Goal: Task Accomplishment & Management: Manage account settings

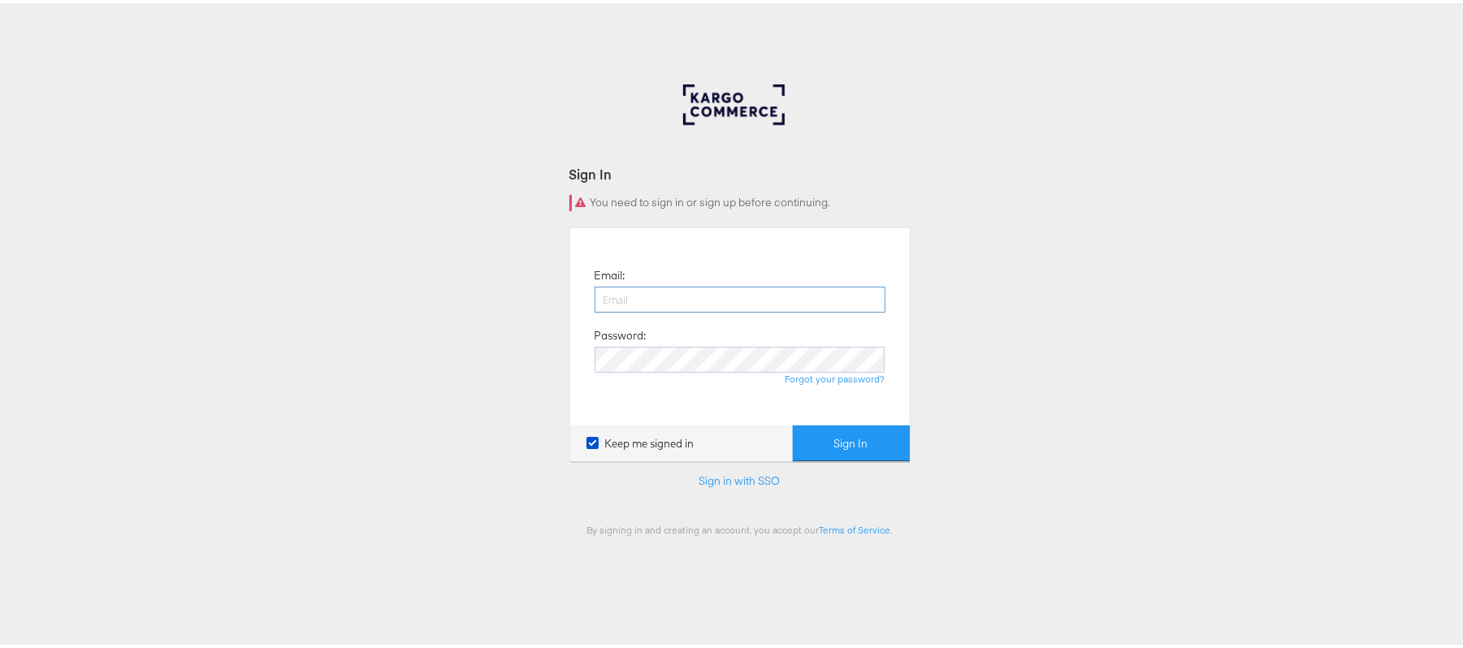
click at [637, 299] on input "email" at bounding box center [740, 296] width 291 height 26
type input "[PERSON_NAME][EMAIL_ADDRESS][DOMAIN_NAME]"
click at [793, 422] on button "Sign In" at bounding box center [851, 440] width 117 height 37
click at [810, 433] on button "Sign In" at bounding box center [851, 440] width 117 height 37
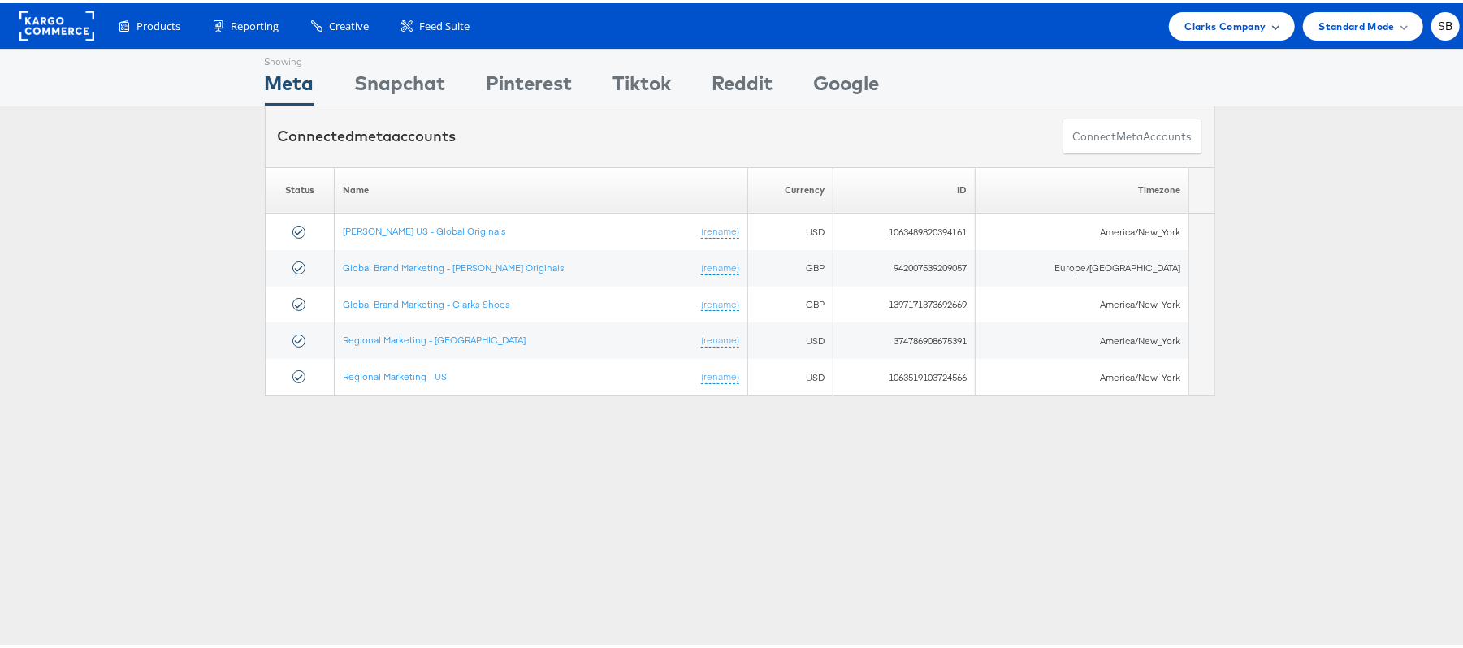
click at [1225, 27] on span "Clarks Company" at bounding box center [1225, 23] width 81 height 17
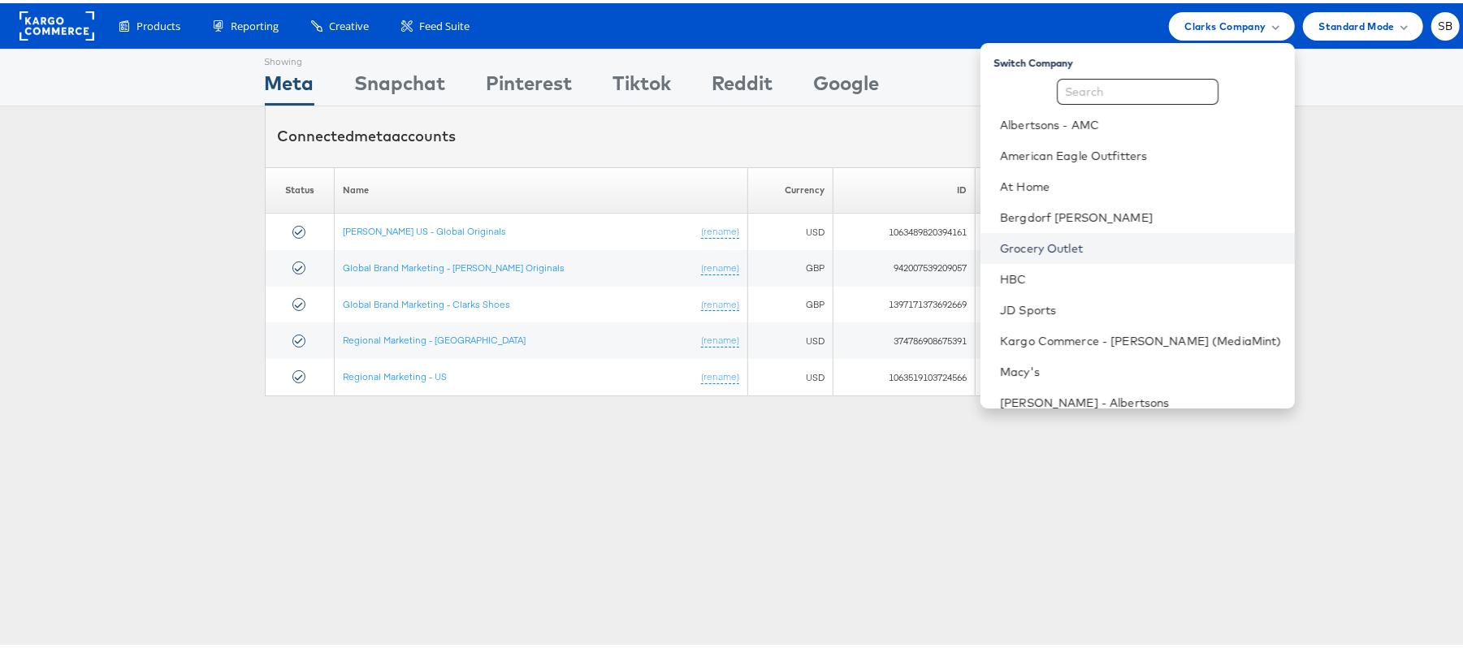
scroll to position [170, 0]
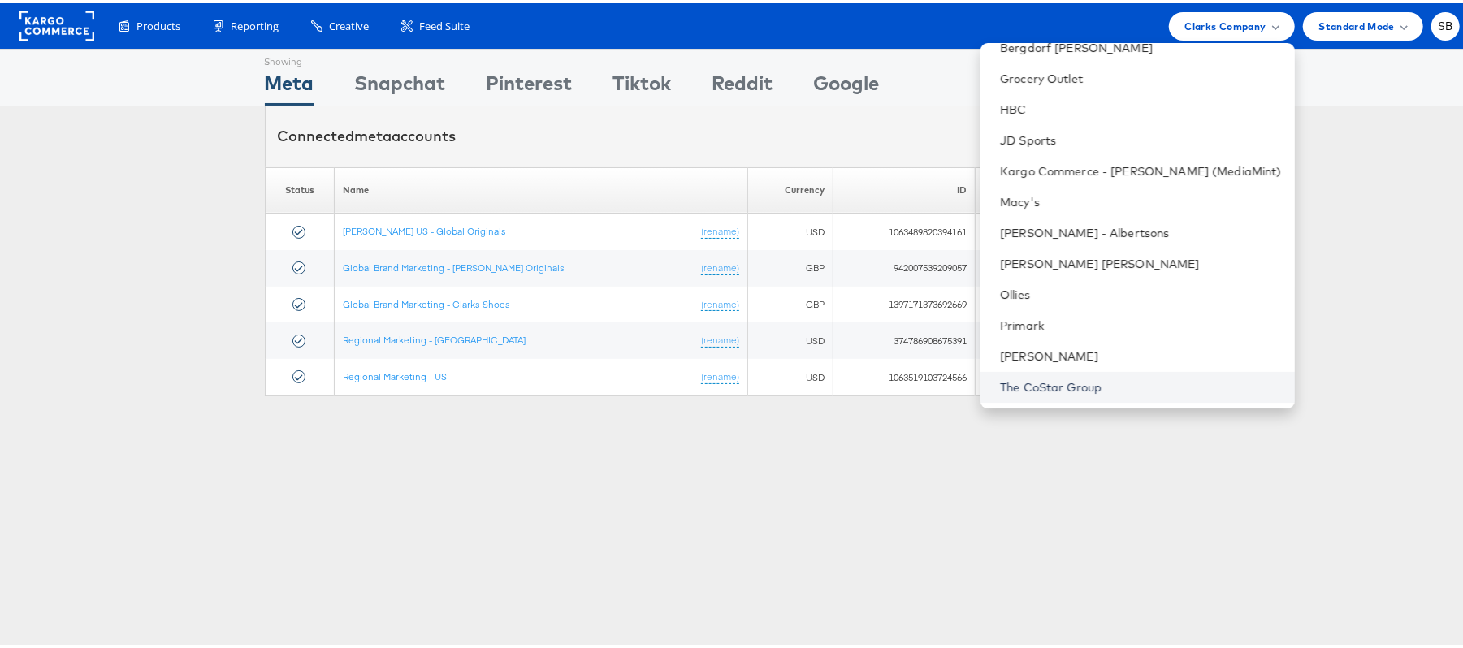
click at [1111, 387] on link "The CoStar Group" at bounding box center [1141, 384] width 282 height 16
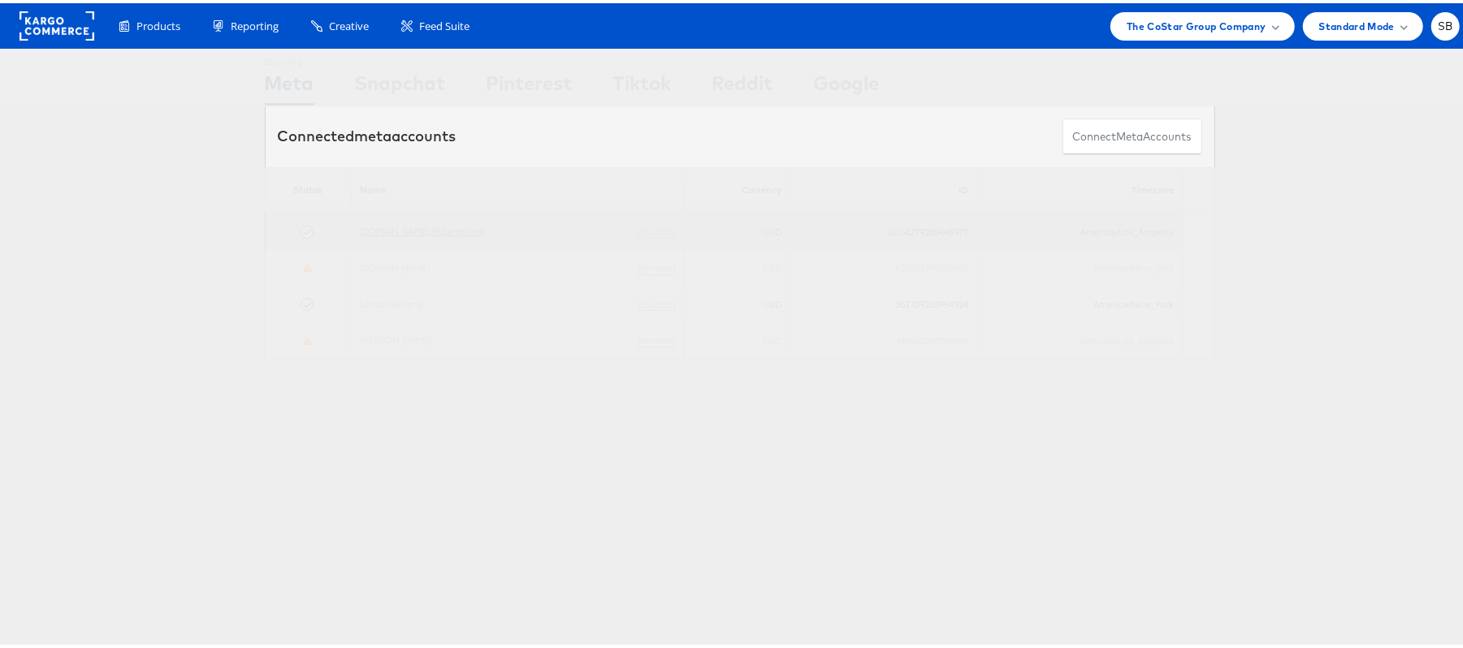
click at [413, 231] on link "Apartments.com Retargeting" at bounding box center [421, 228] width 123 height 12
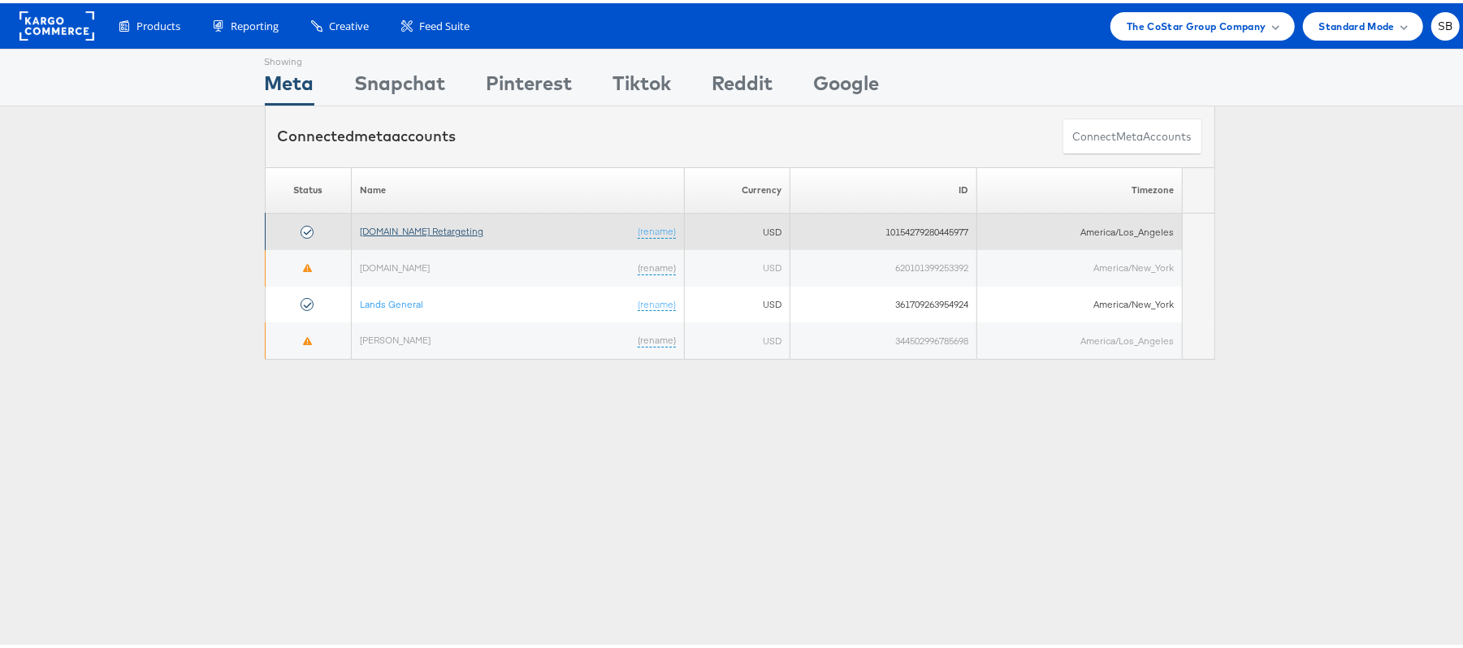
click at [414, 234] on link "[DOMAIN_NAME] Retargeting" at bounding box center [421, 228] width 123 height 12
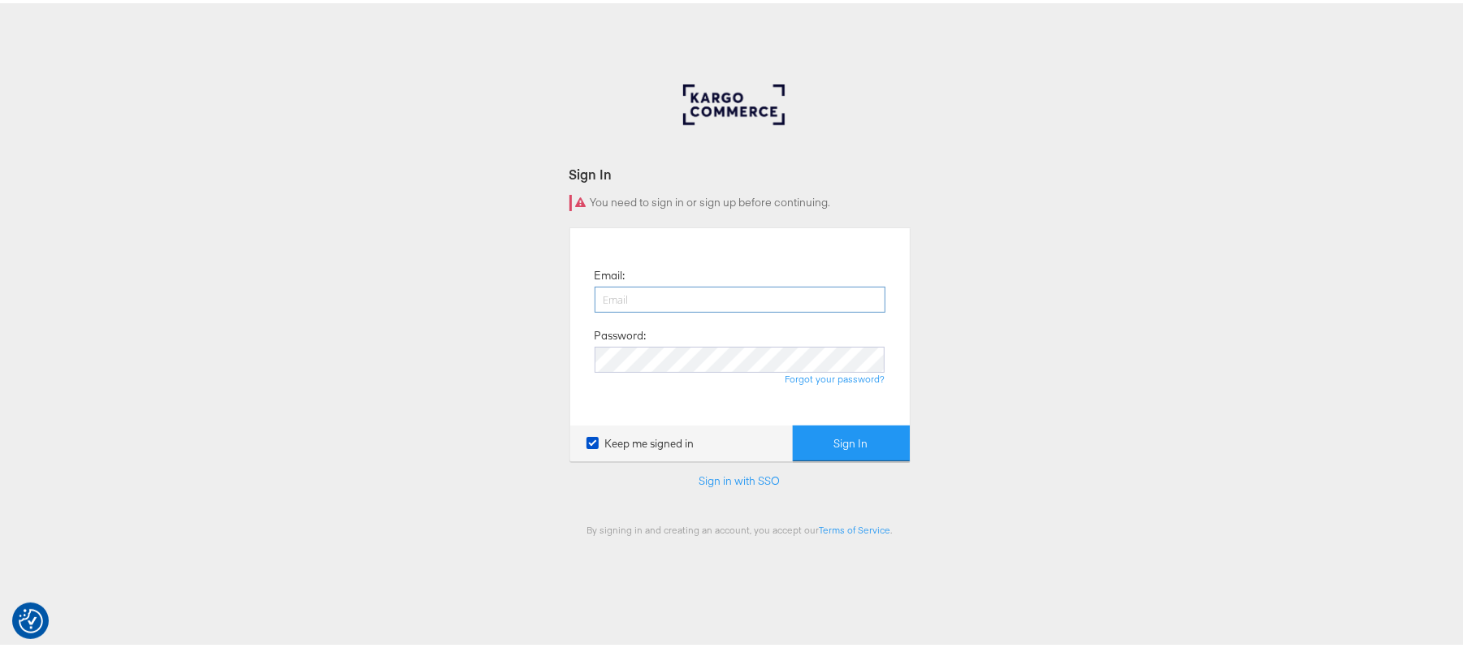
click at [748, 302] on input "email" at bounding box center [740, 296] width 291 height 26
type input "sudheer.bheemunipalli@kargo.com"
click at [800, 429] on button "Sign In" at bounding box center [851, 440] width 117 height 37
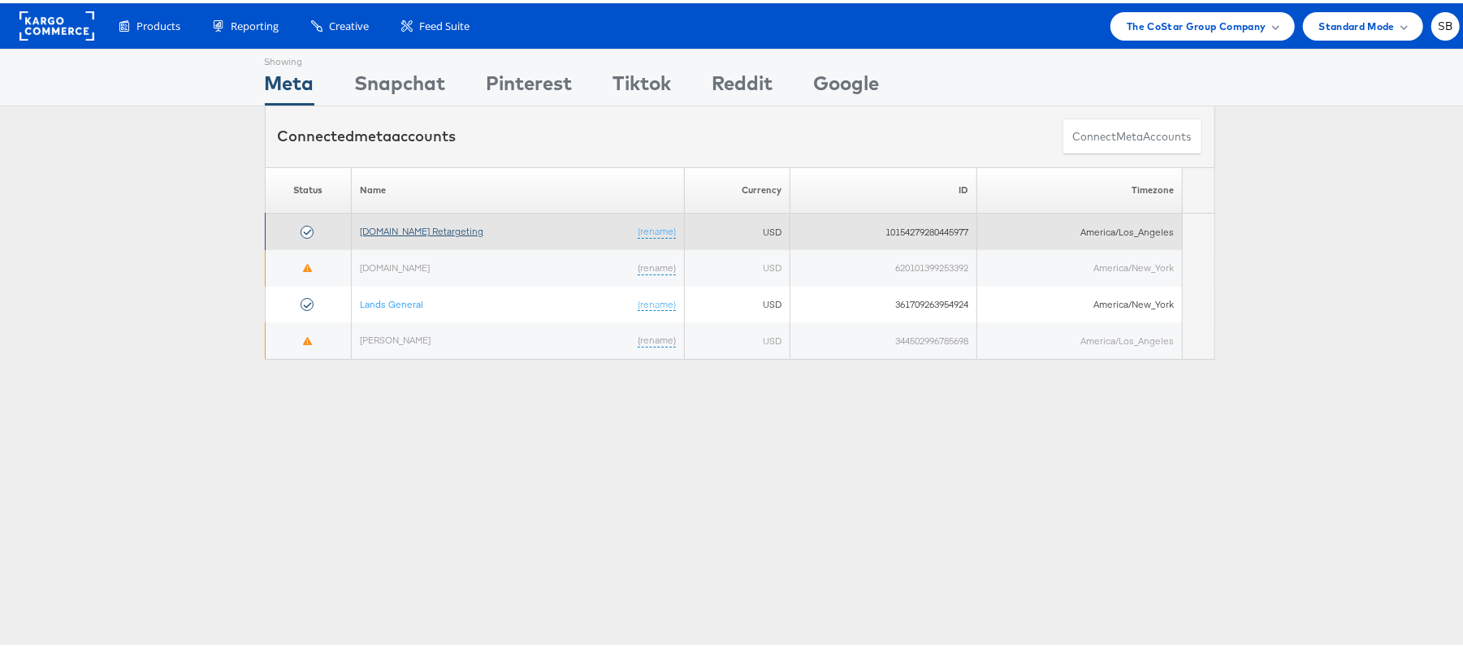
click at [456, 234] on link "[DOMAIN_NAME] Retargeting" at bounding box center [421, 228] width 123 height 12
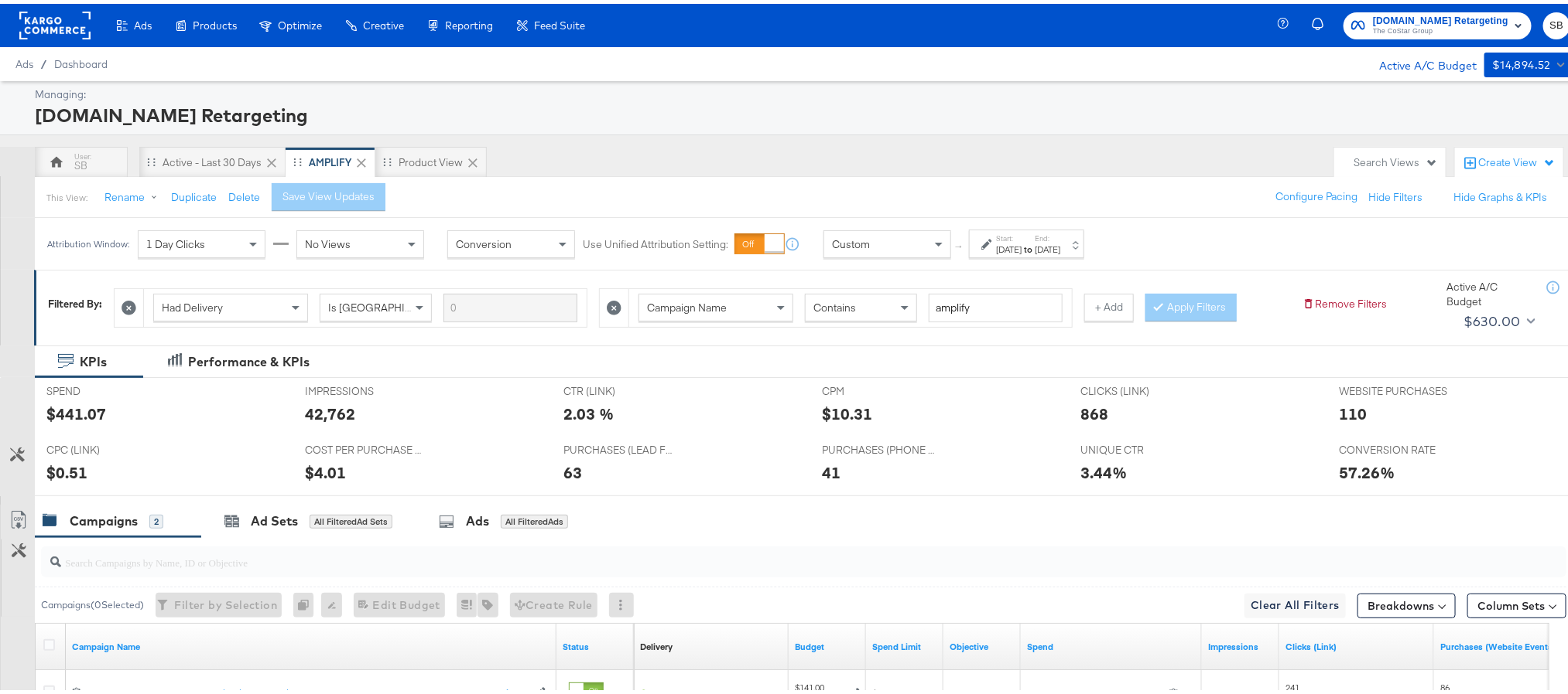
scroll to position [228, 0]
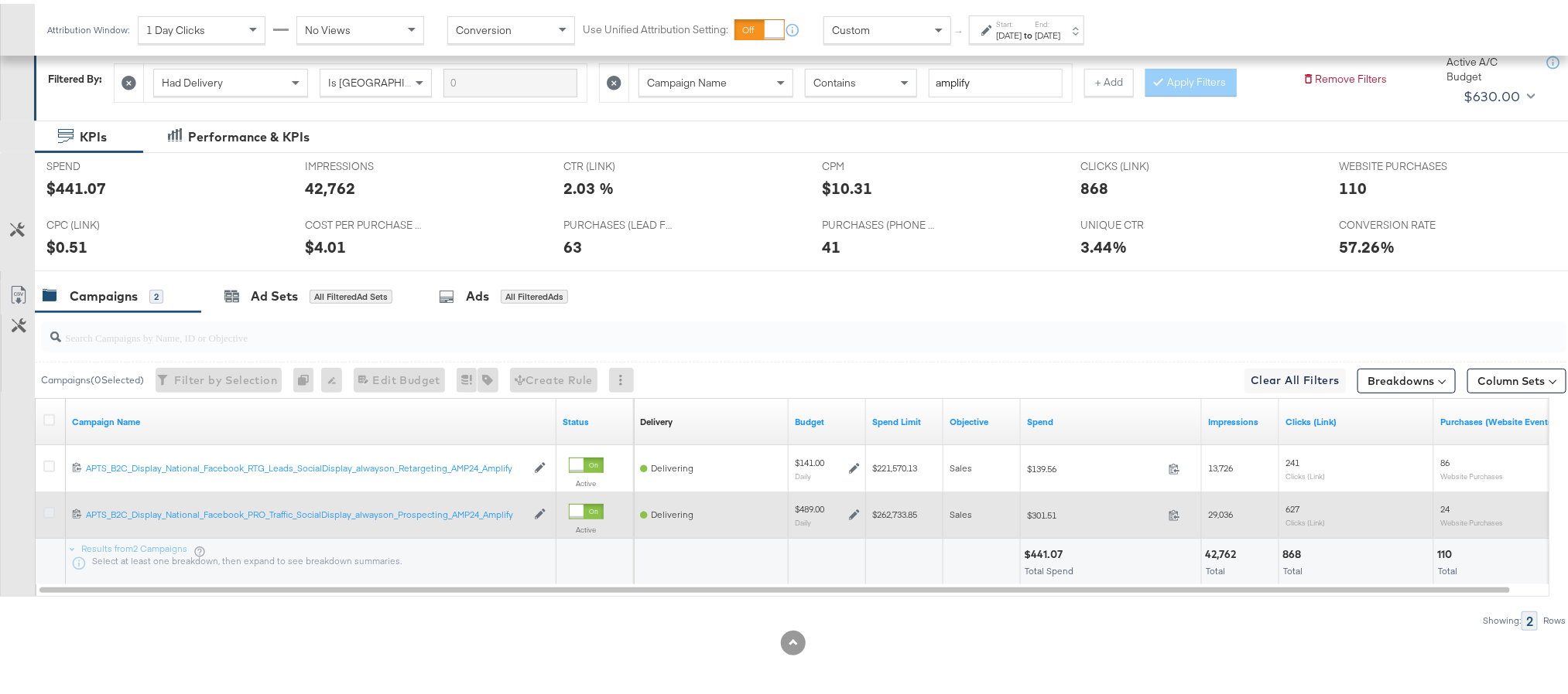
click at [48, 508] on icon at bounding box center [49, 509] width 11 height 11
click at [0, 0] on input "checkbox" at bounding box center [0, 0] width 0 height 0
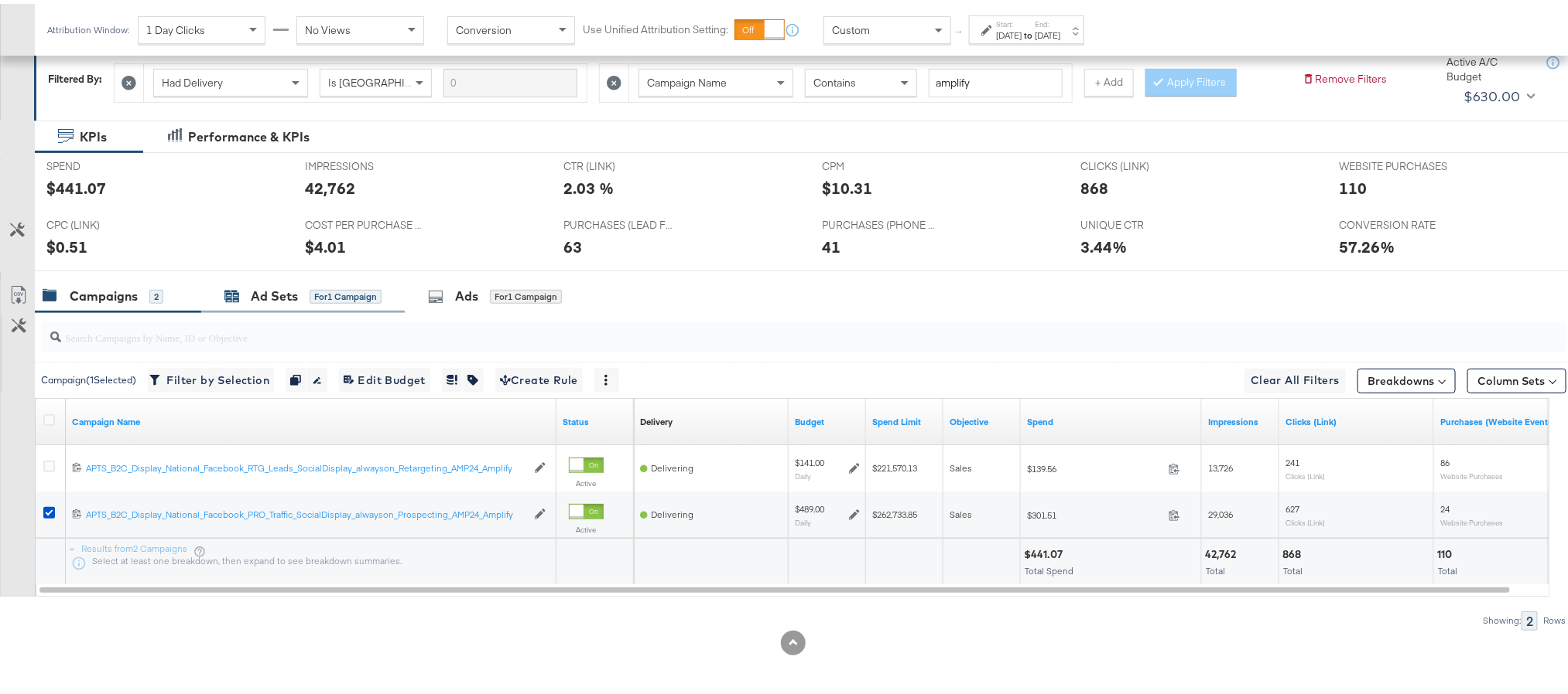
click at [277, 297] on div "Ad Sets" at bounding box center [274, 292] width 48 height 18
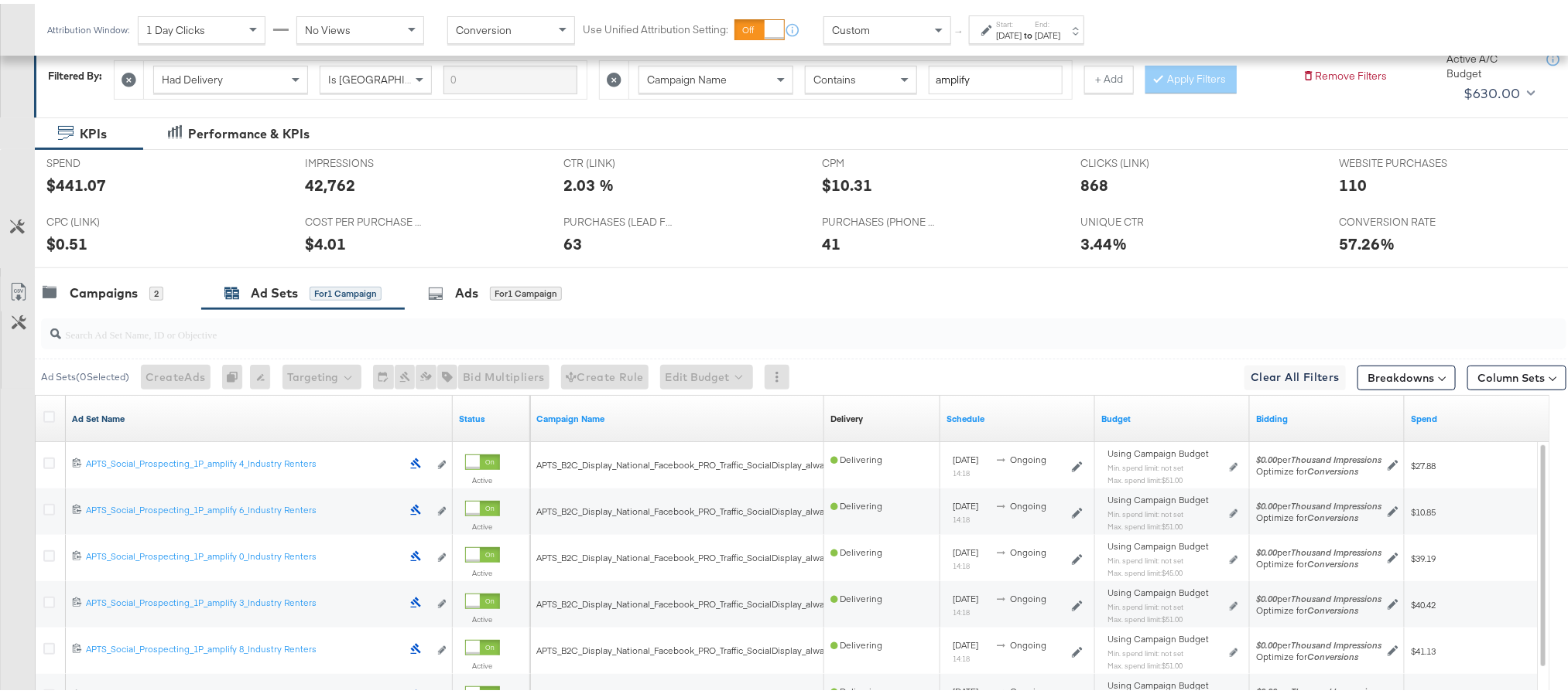
click at [114, 415] on link "Ad Set Name" at bounding box center [259, 415] width 374 height 12
click at [114, 415] on link "Ad Set Name ↓" at bounding box center [259, 415] width 374 height 12
click at [50, 411] on icon at bounding box center [49, 413] width 11 height 11
click at [0, 0] on input "checkbox" at bounding box center [0, 0] width 0 height 0
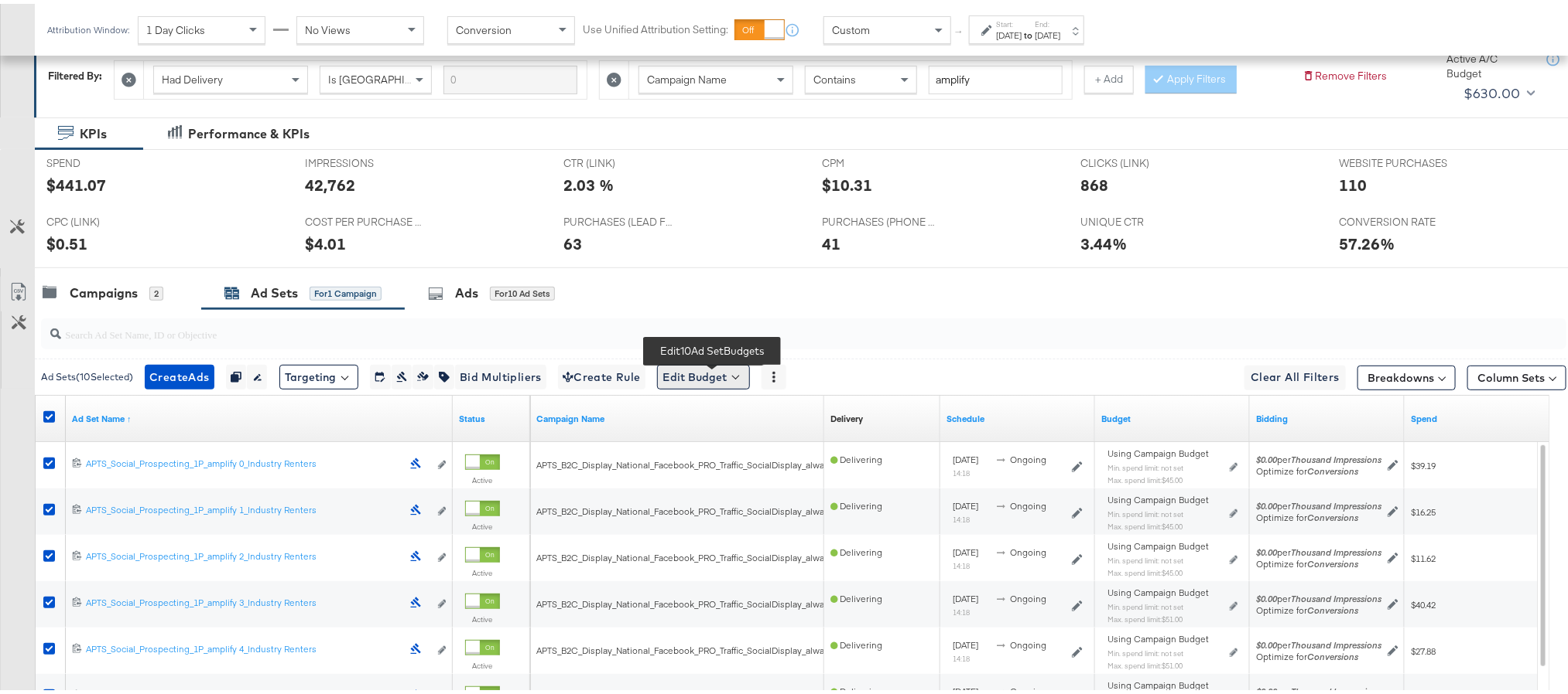
click at [734, 384] on button "Edit Budget" at bounding box center [703, 373] width 92 height 25
click at [735, 451] on span "Edit Ad Set Spend Limits" at bounding box center [721, 444] width 114 height 20
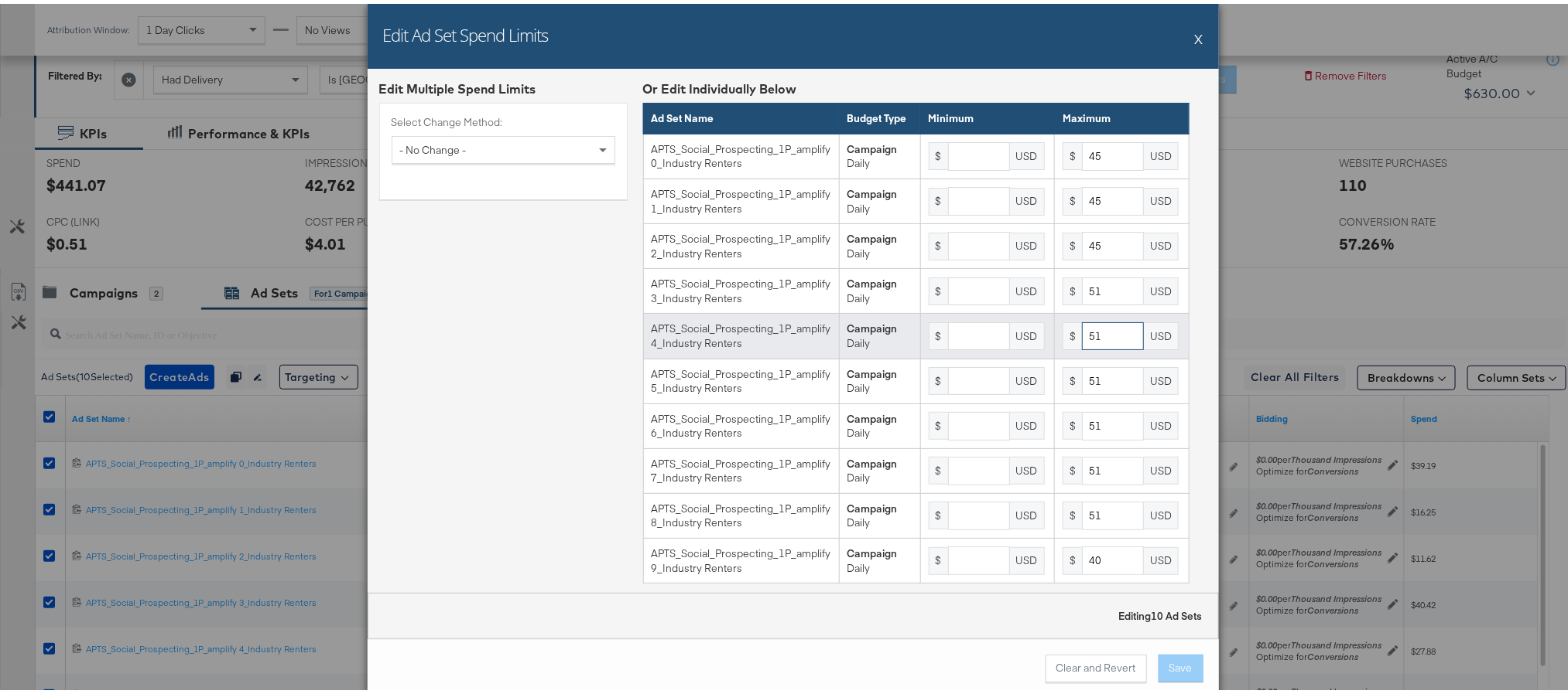
click at [1096, 346] on input "51" at bounding box center [1112, 333] width 62 height 29
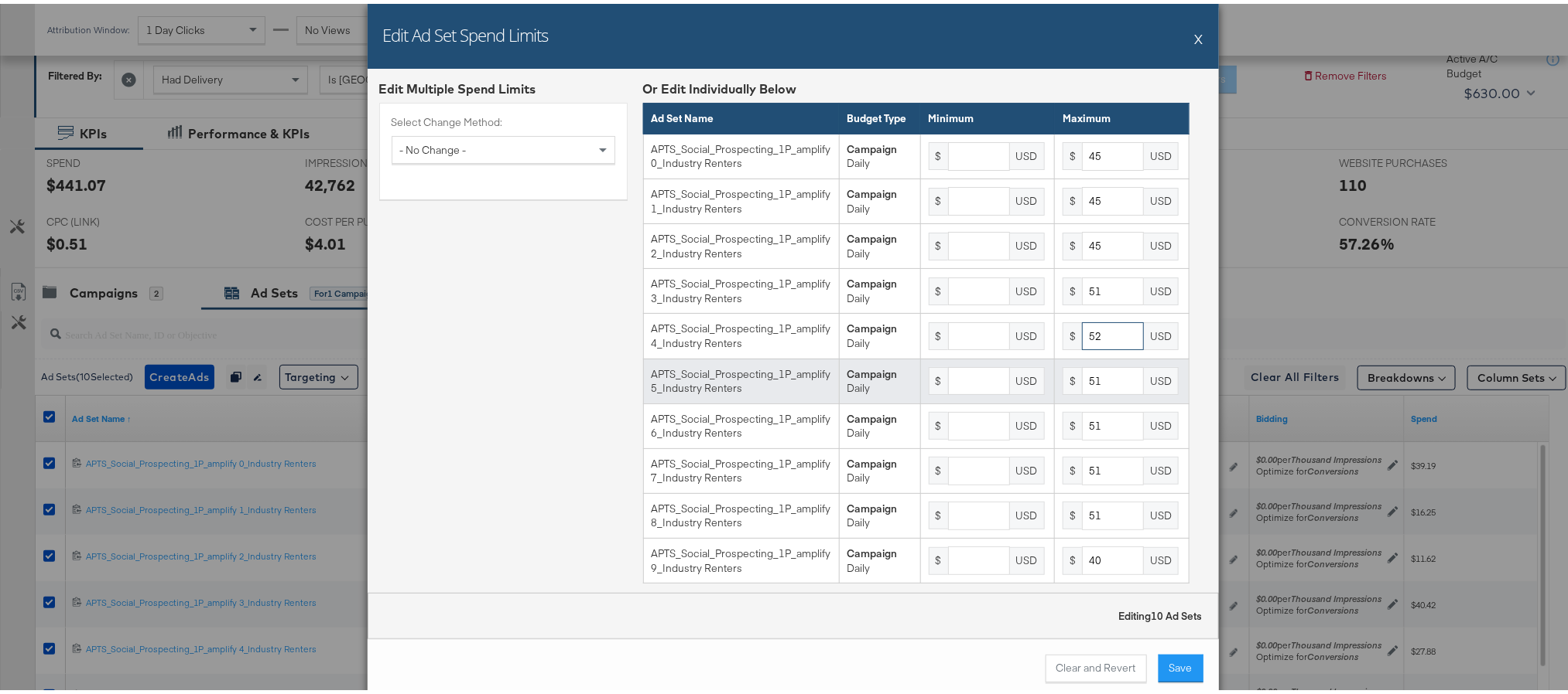
type input "52"
click at [1090, 392] on input "51" at bounding box center [1112, 378] width 62 height 29
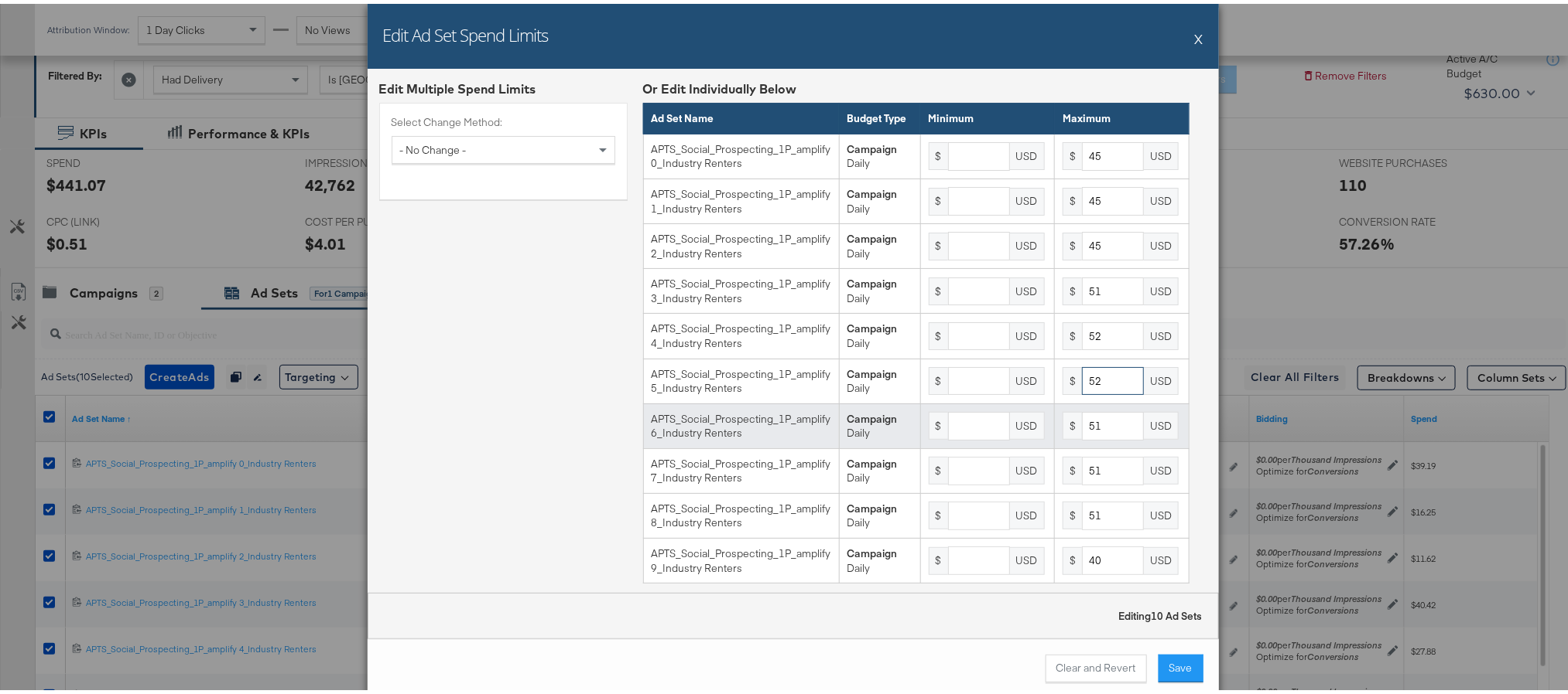
type input "52"
click at [1091, 437] on input "51" at bounding box center [1112, 423] width 62 height 29
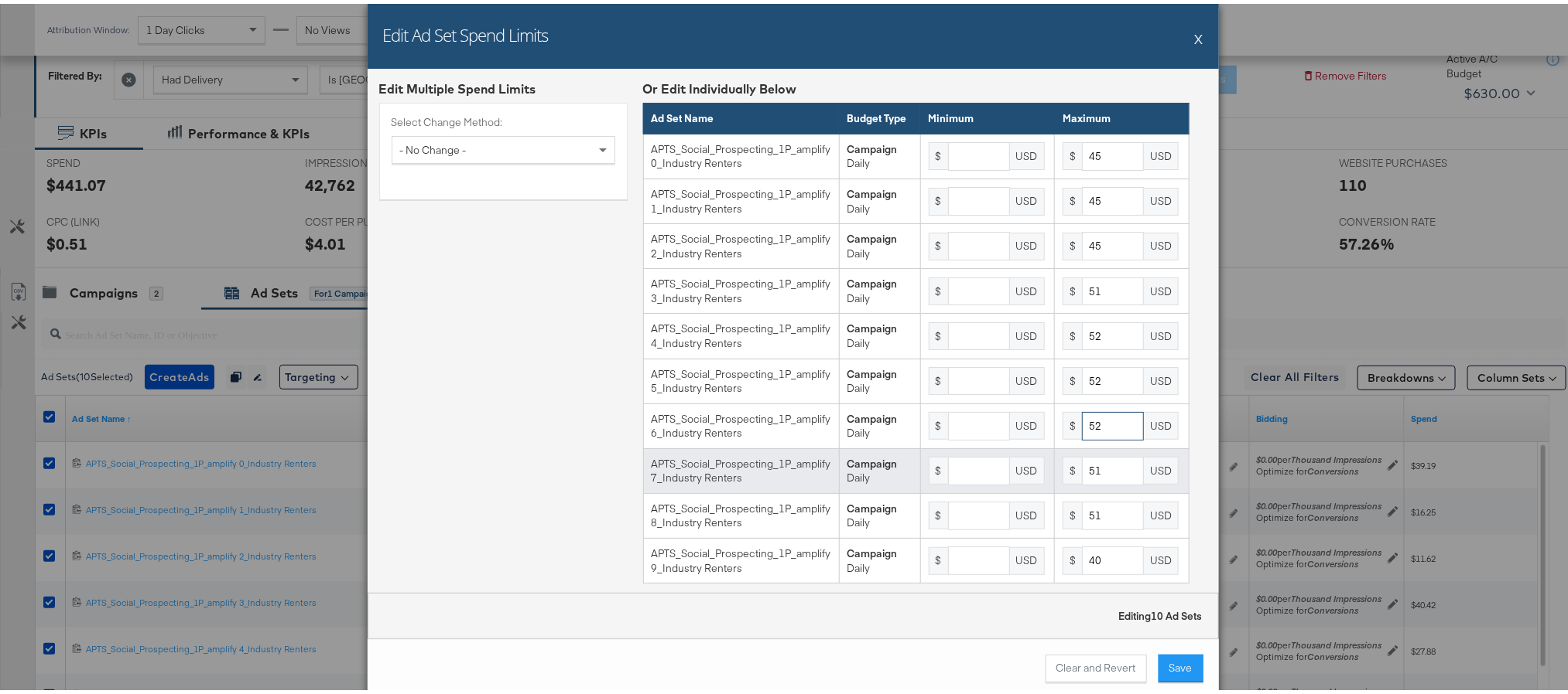
type input "52"
click at [1092, 482] on input "51" at bounding box center [1112, 467] width 62 height 29
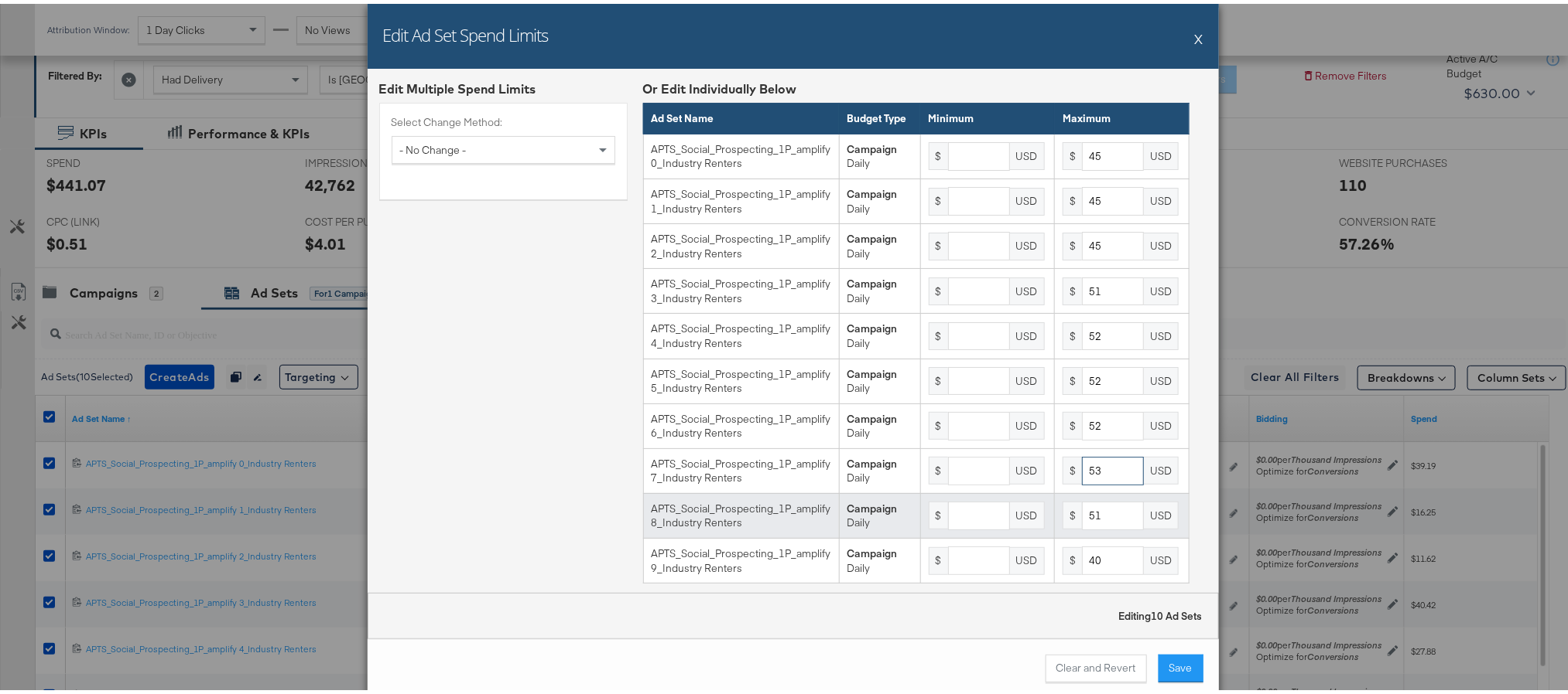
type input "53"
click at [1086, 526] on input "51" at bounding box center [1112, 512] width 62 height 29
type input "53"
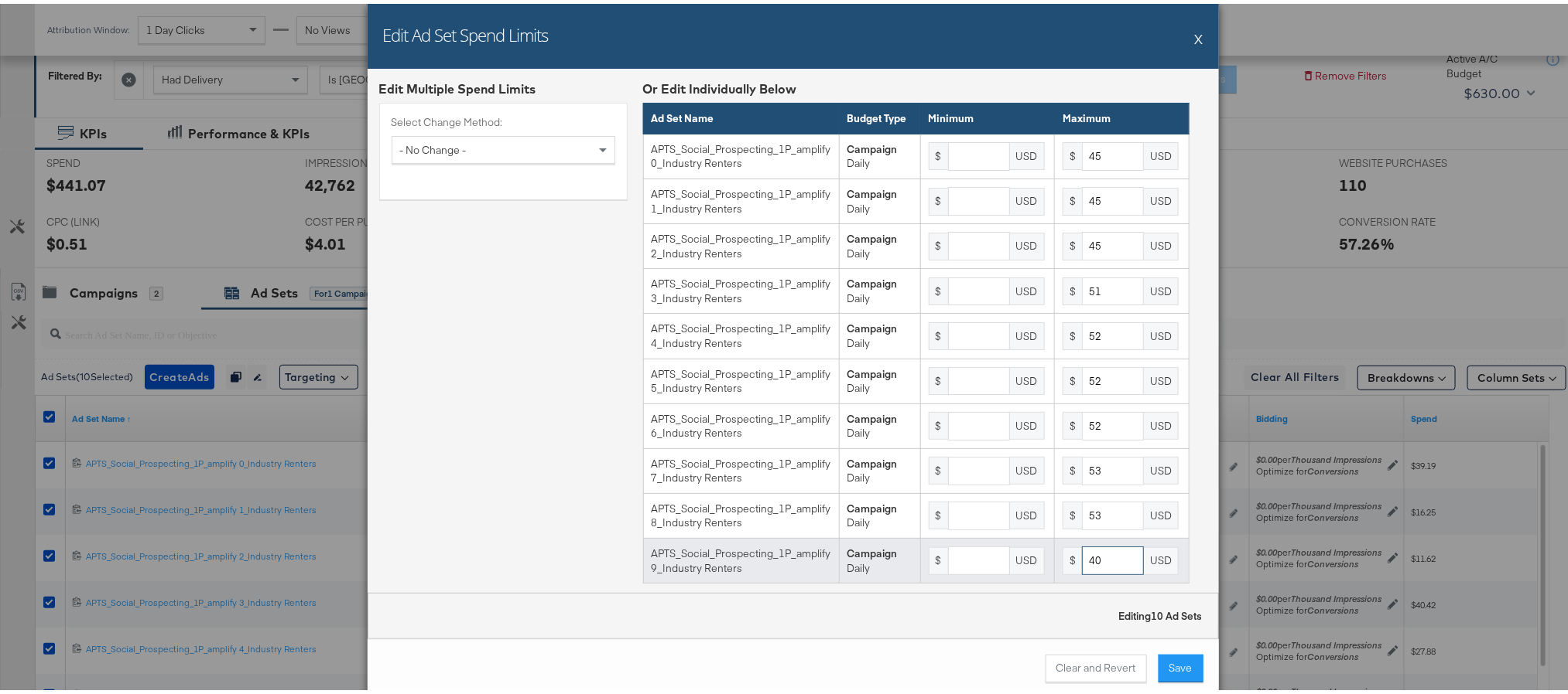
click at [1090, 571] on input "40" at bounding box center [1112, 557] width 62 height 29
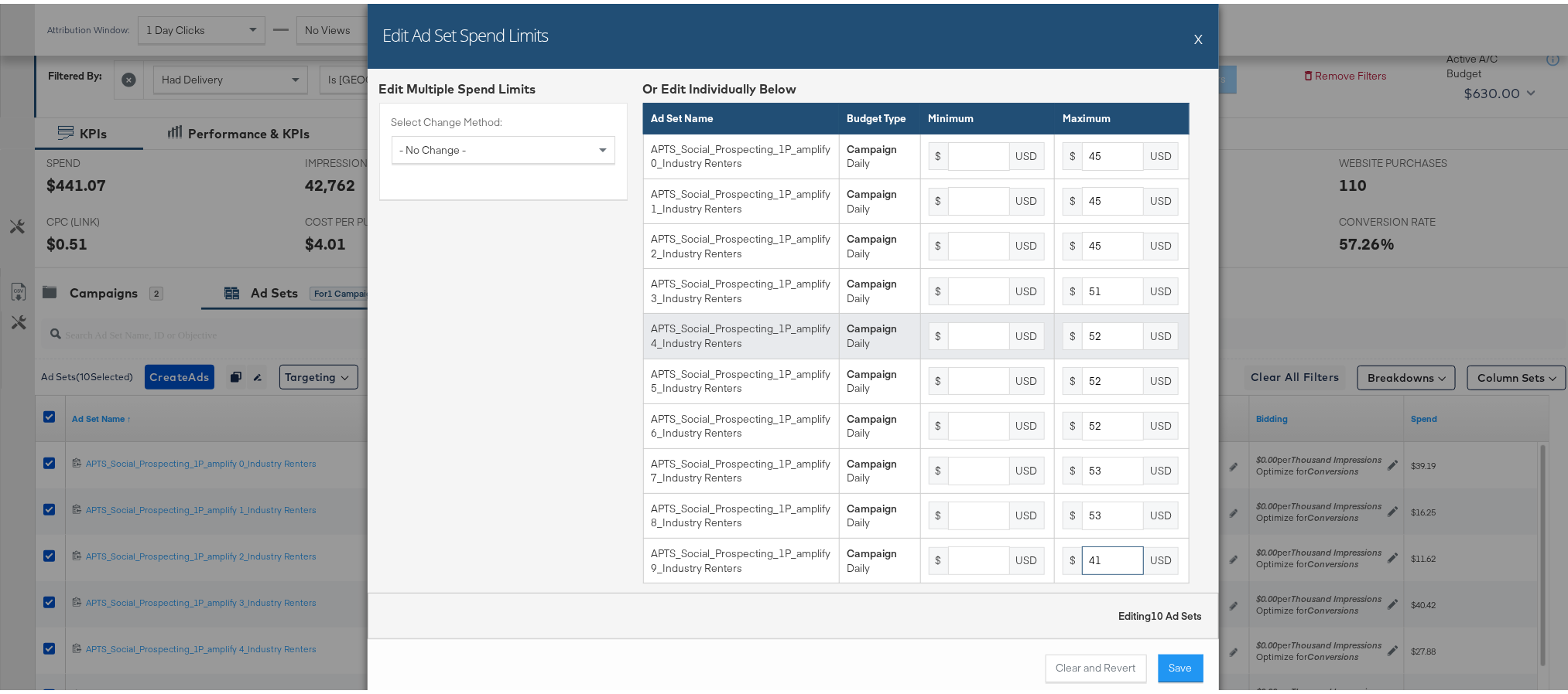
type input "41"
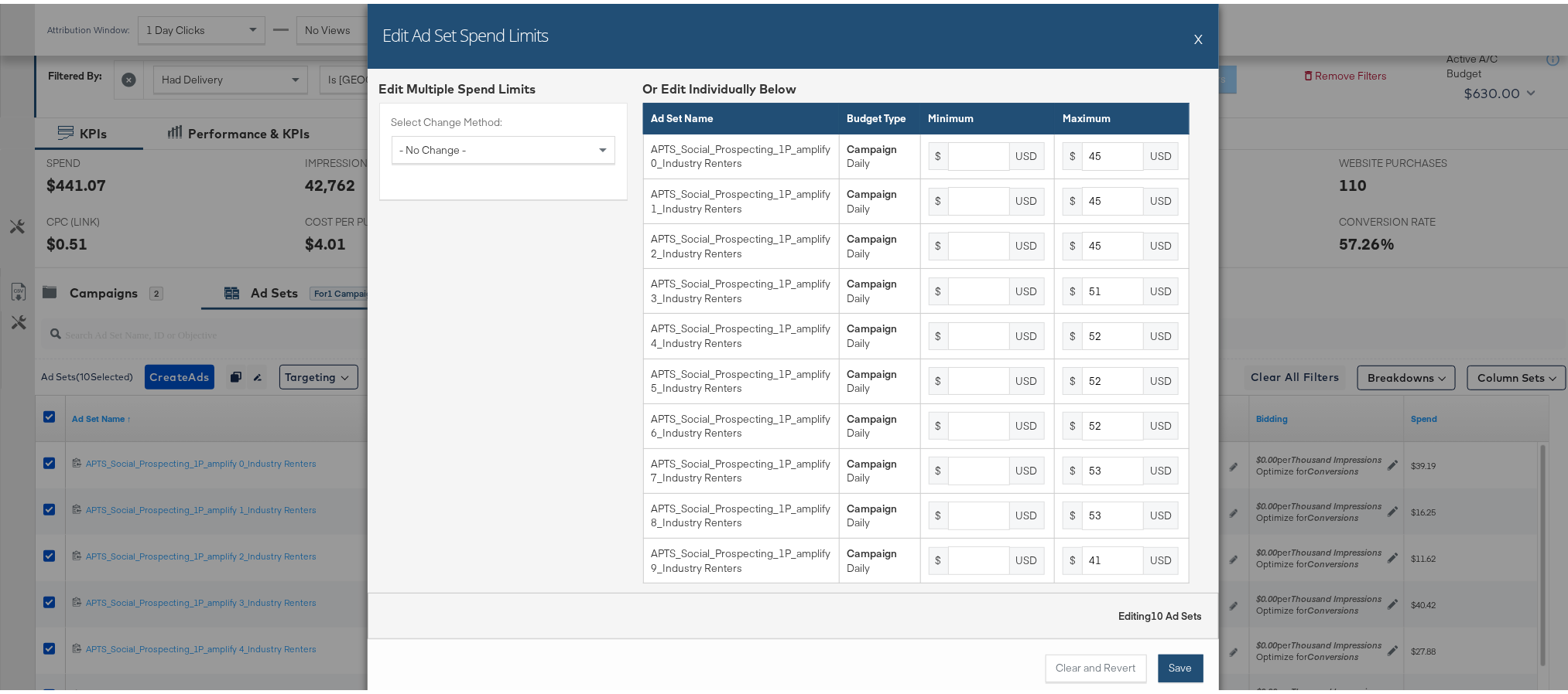
click at [1168, 664] on button "Save" at bounding box center [1180, 664] width 45 height 28
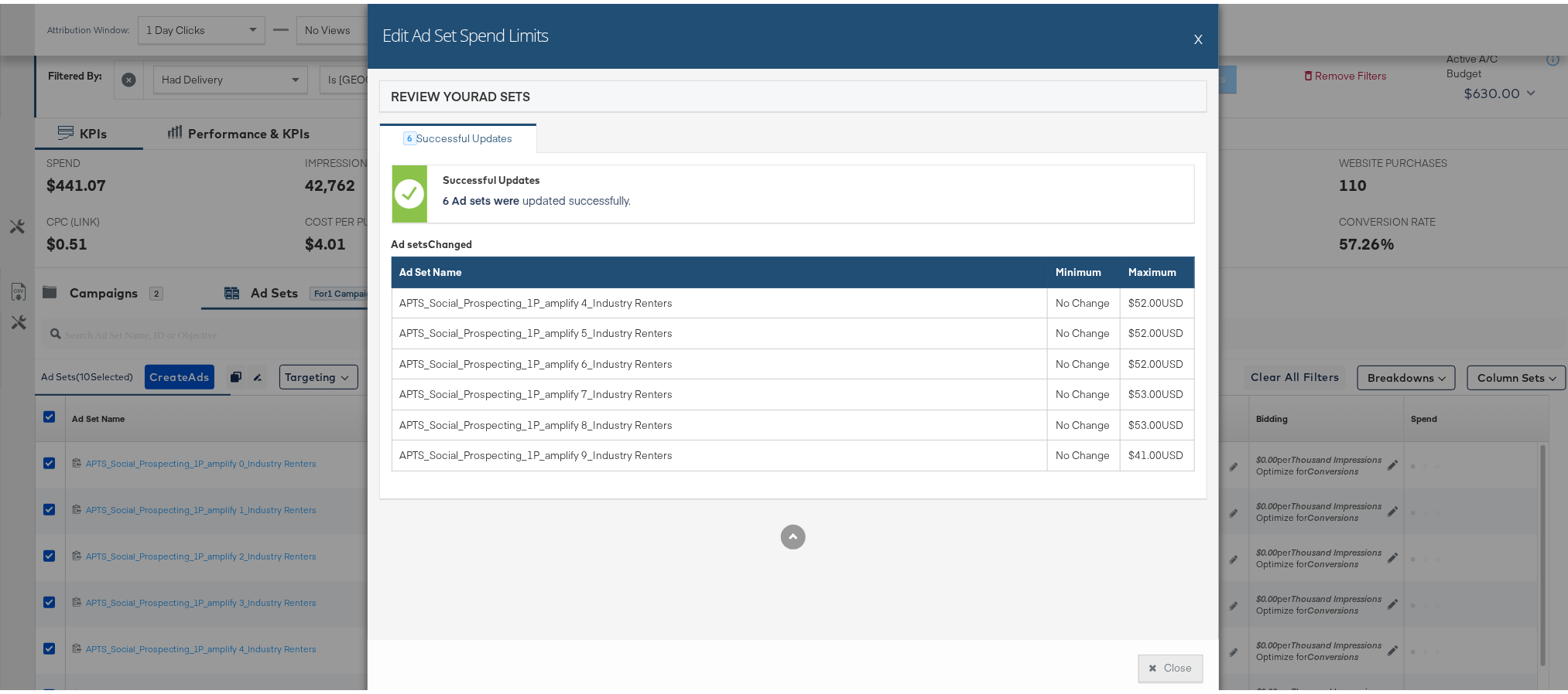
click at [1154, 664] on button "Close" at bounding box center [1171, 664] width 65 height 28
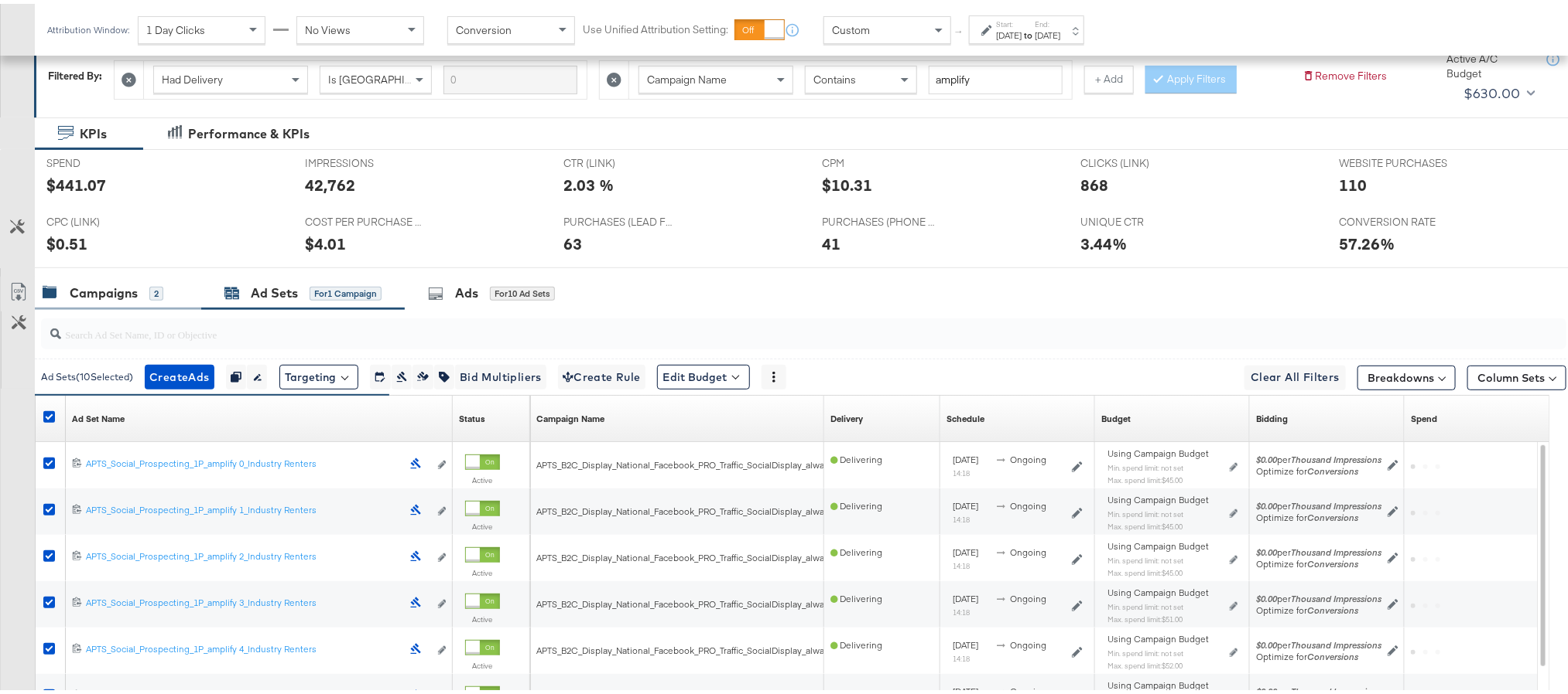
click at [134, 286] on div "Campaigns" at bounding box center [103, 289] width 68 height 18
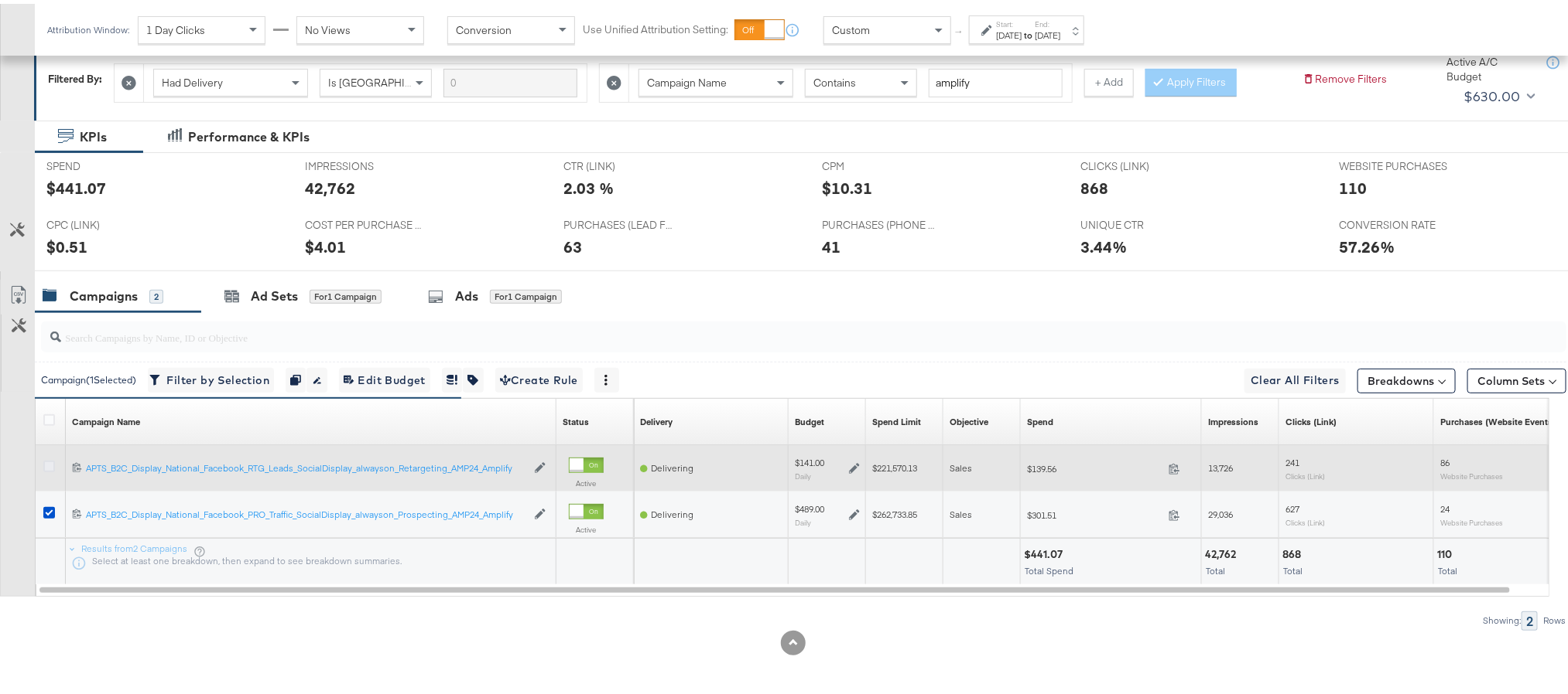
click at [47, 459] on icon at bounding box center [49, 463] width 11 height 11
click at [0, 0] on input "checkbox" at bounding box center [0, 0] width 0 height 0
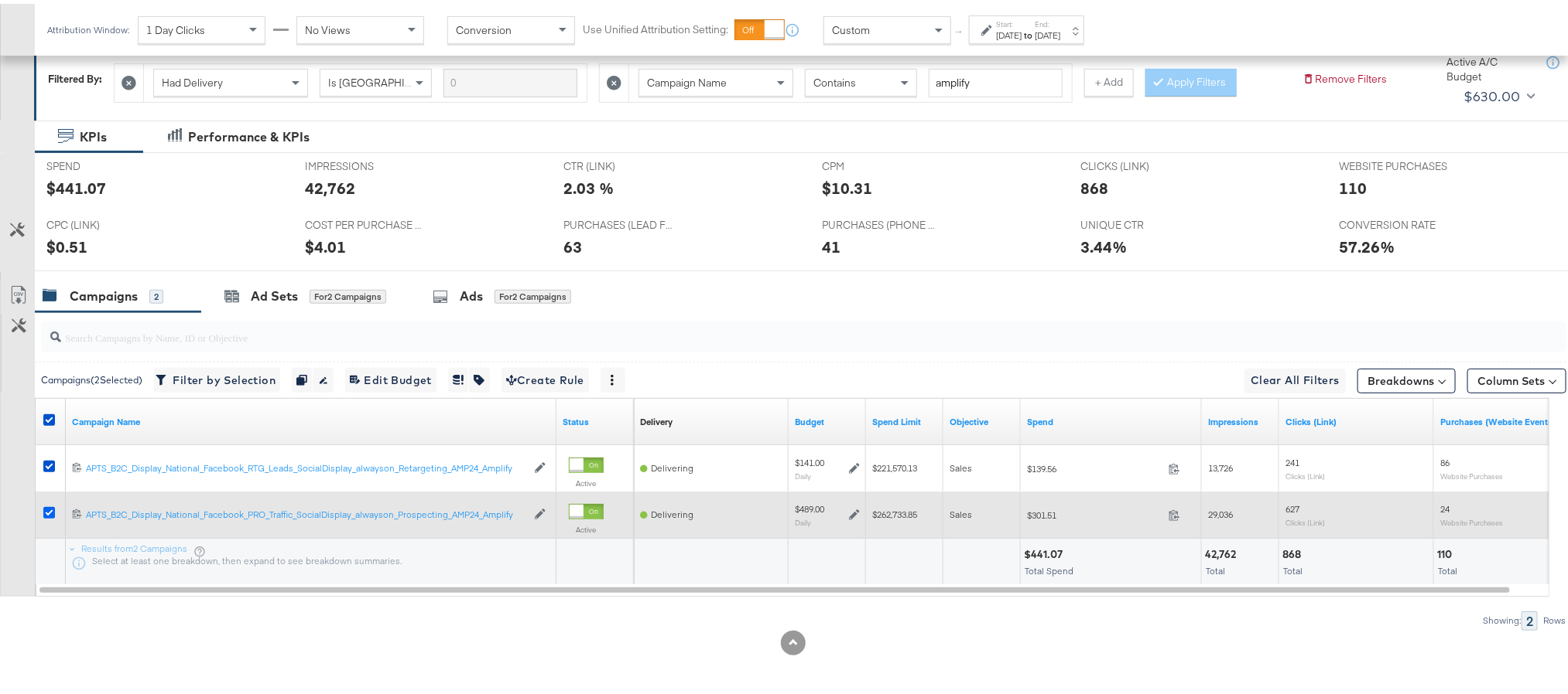
click at [45, 506] on icon at bounding box center [49, 509] width 11 height 11
click at [0, 0] on input "checkbox" at bounding box center [0, 0] width 0 height 0
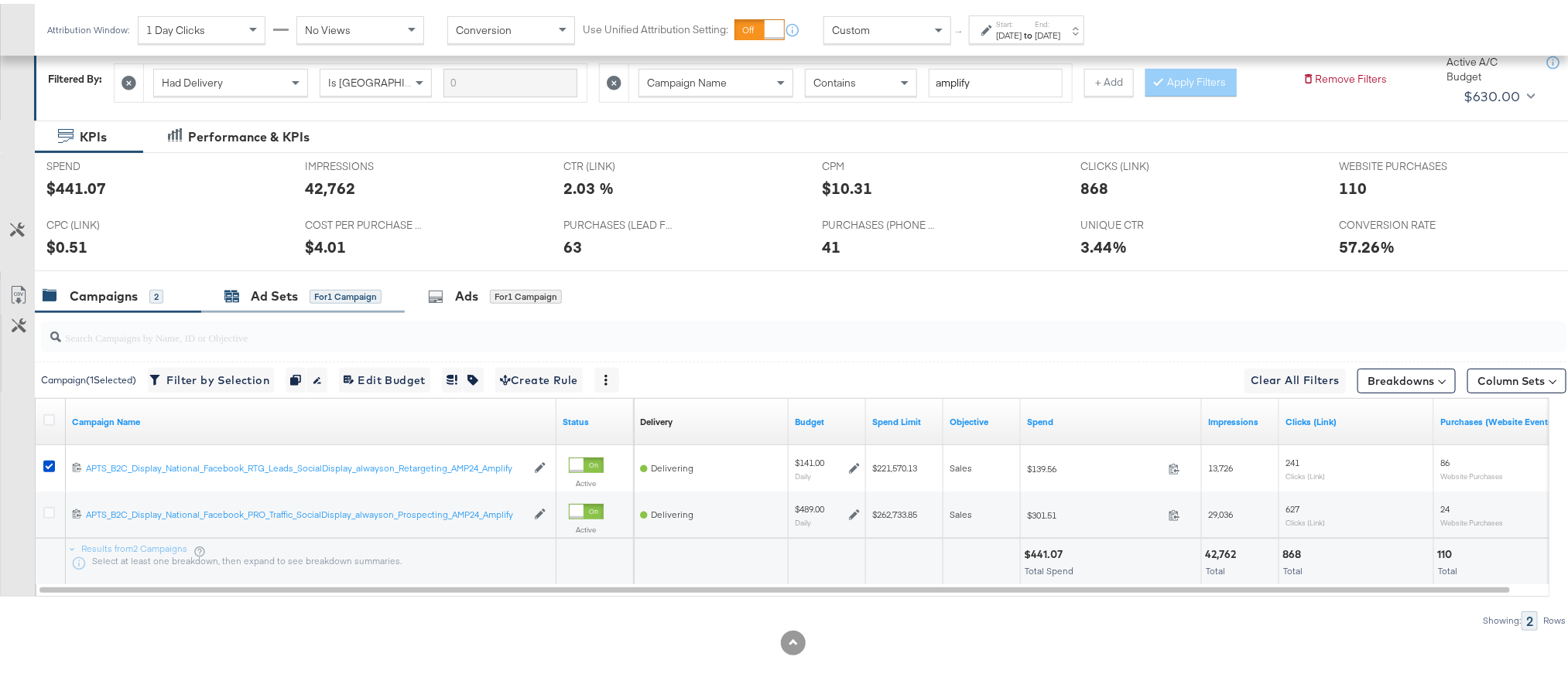
click at [260, 288] on div "Ad Sets" at bounding box center [274, 292] width 48 height 18
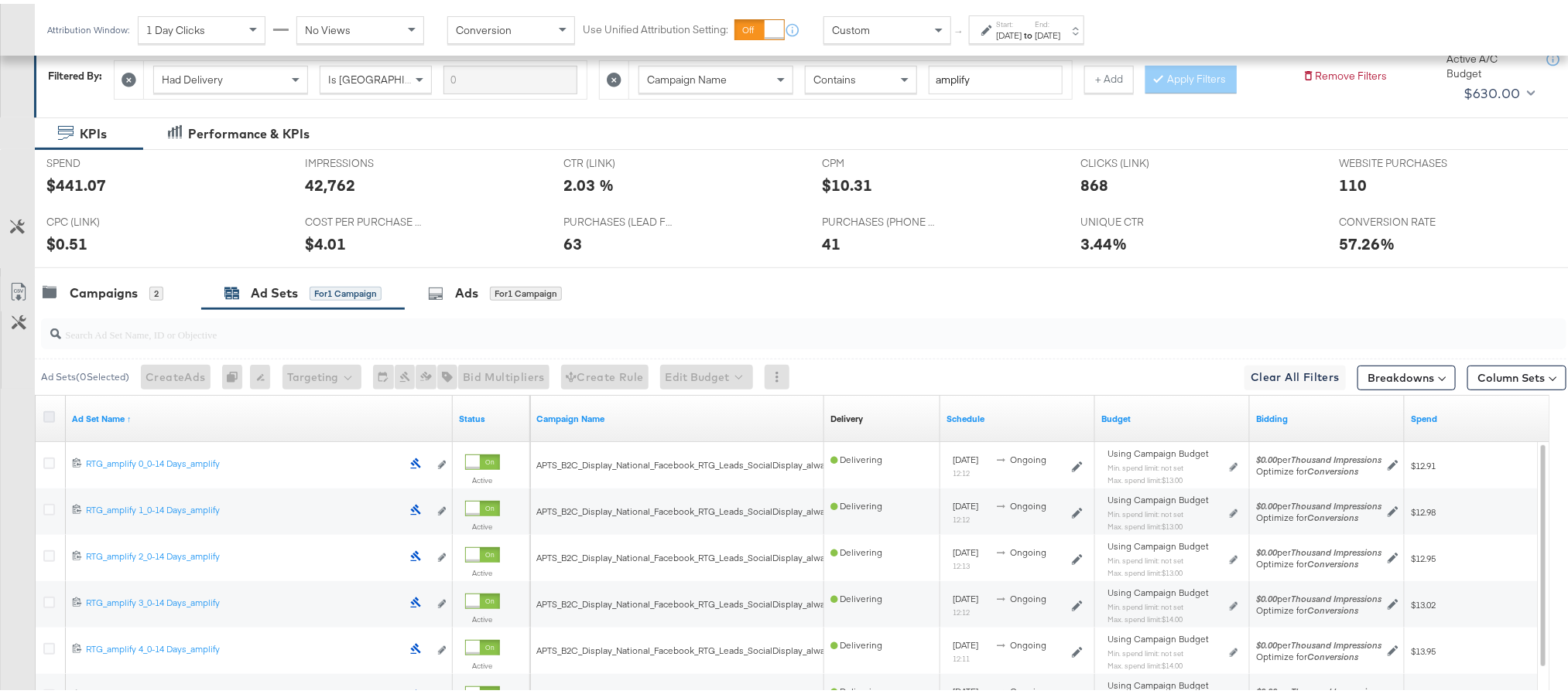
click at [49, 419] on icon at bounding box center [49, 413] width 11 height 11
click at [0, 0] on input "checkbox" at bounding box center [0, 0] width 0 height 0
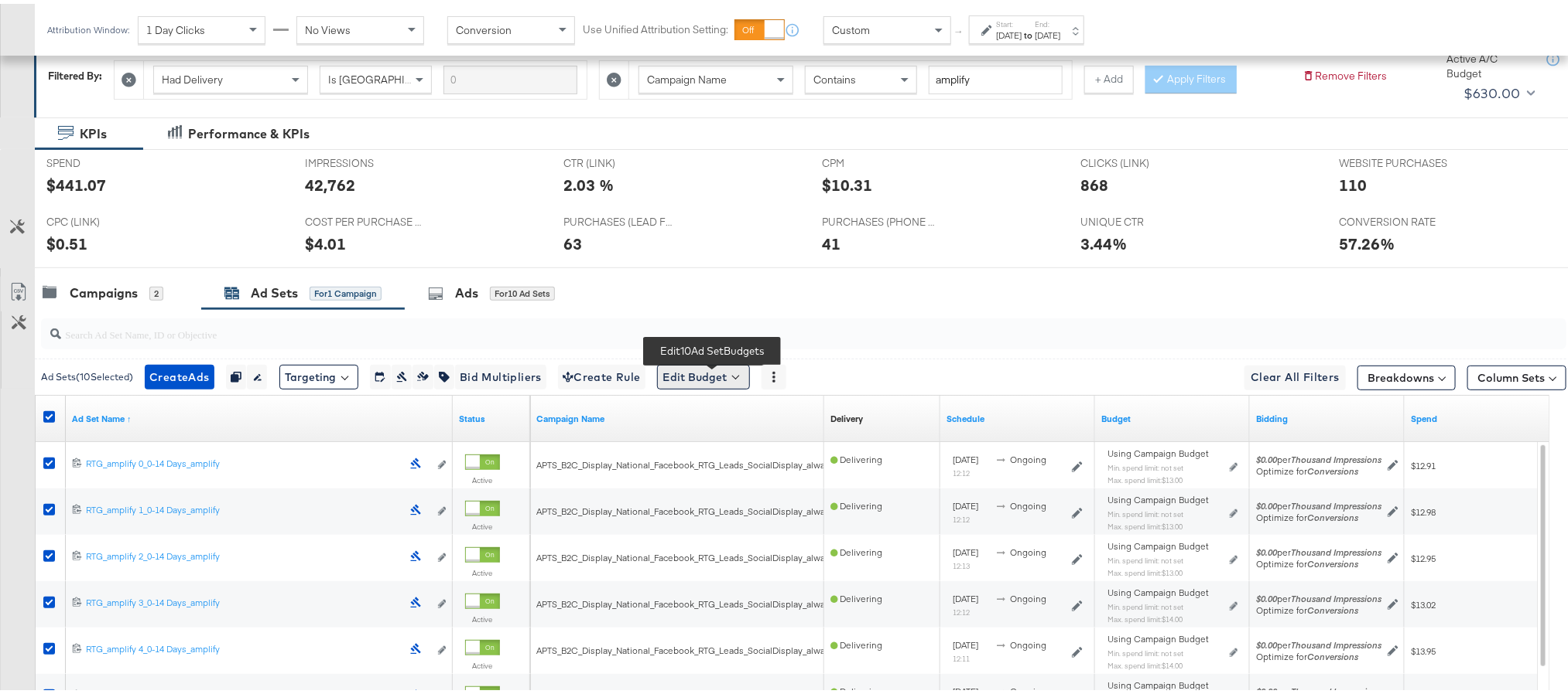
click at [692, 381] on button "Edit Budget" at bounding box center [703, 373] width 92 height 25
click at [729, 457] on button "Edit Ad Set Spend Limits" at bounding box center [728, 445] width 137 height 25
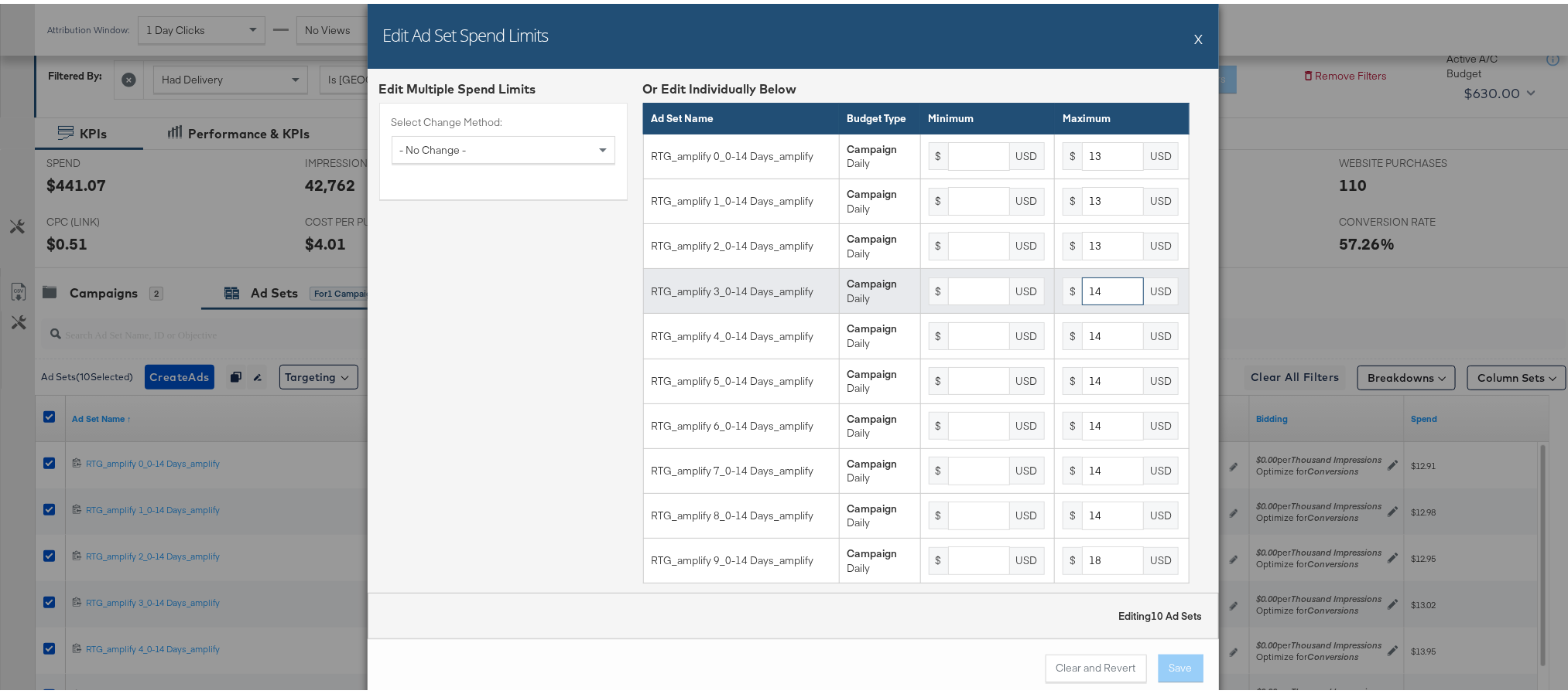
click at [1094, 303] on input "14" at bounding box center [1112, 288] width 62 height 29
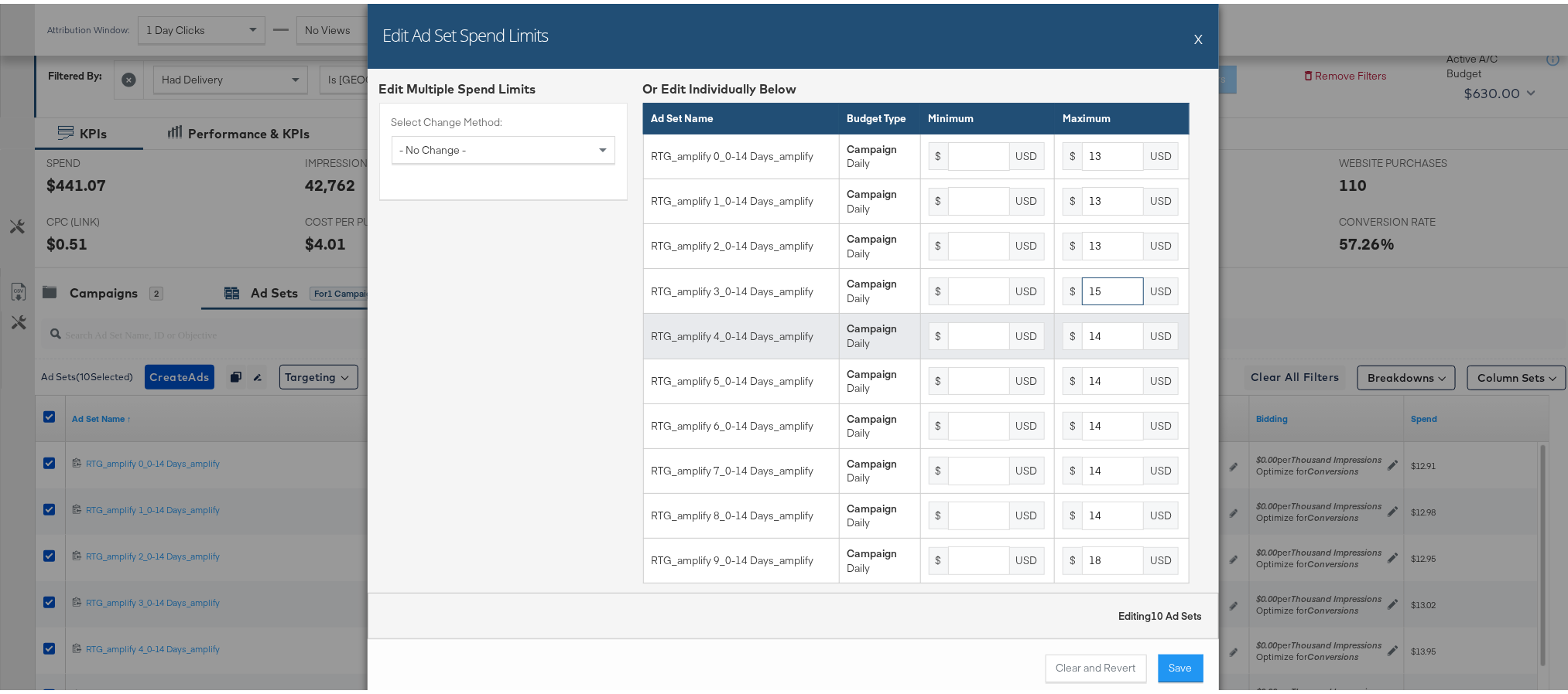
type input "15"
click at [1094, 347] on input "14" at bounding box center [1112, 333] width 62 height 29
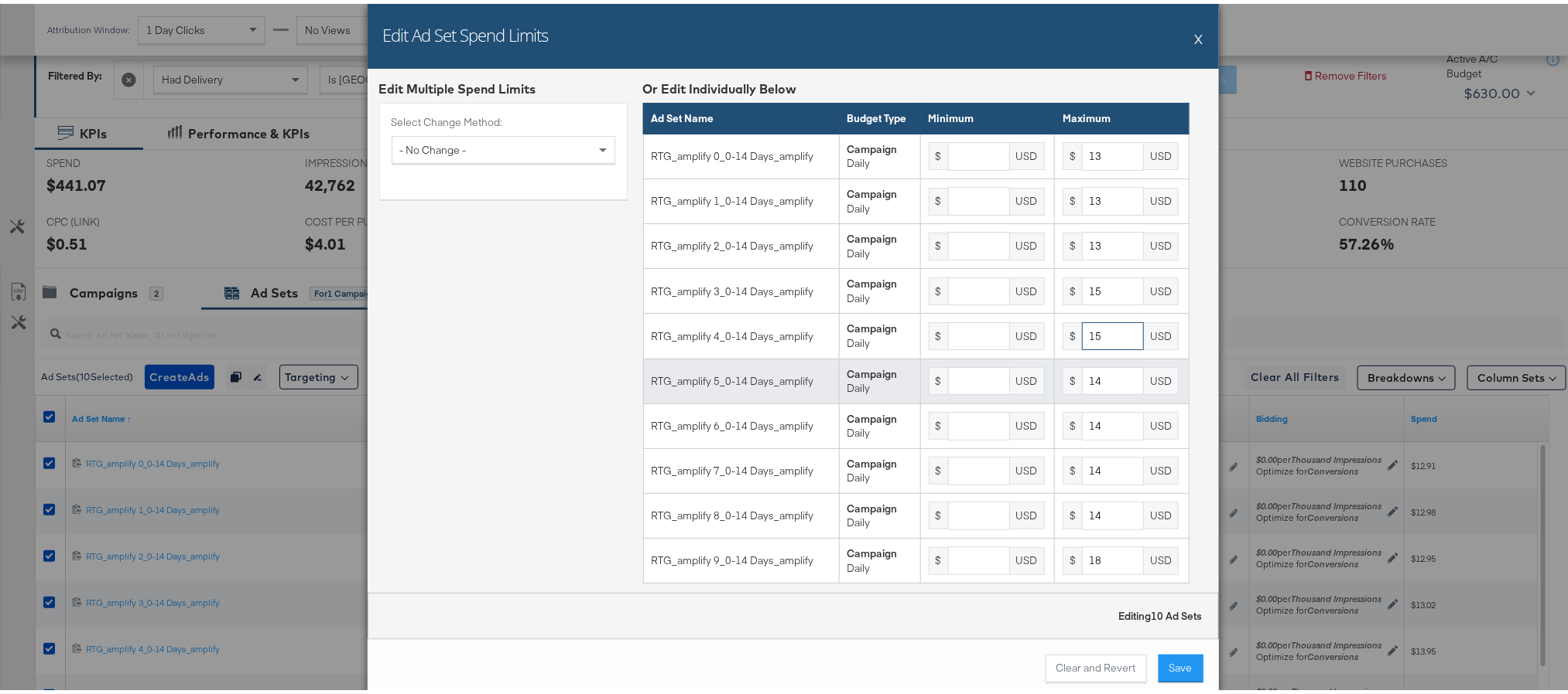
type input "15"
click at [1084, 392] on input "14" at bounding box center [1112, 378] width 62 height 29
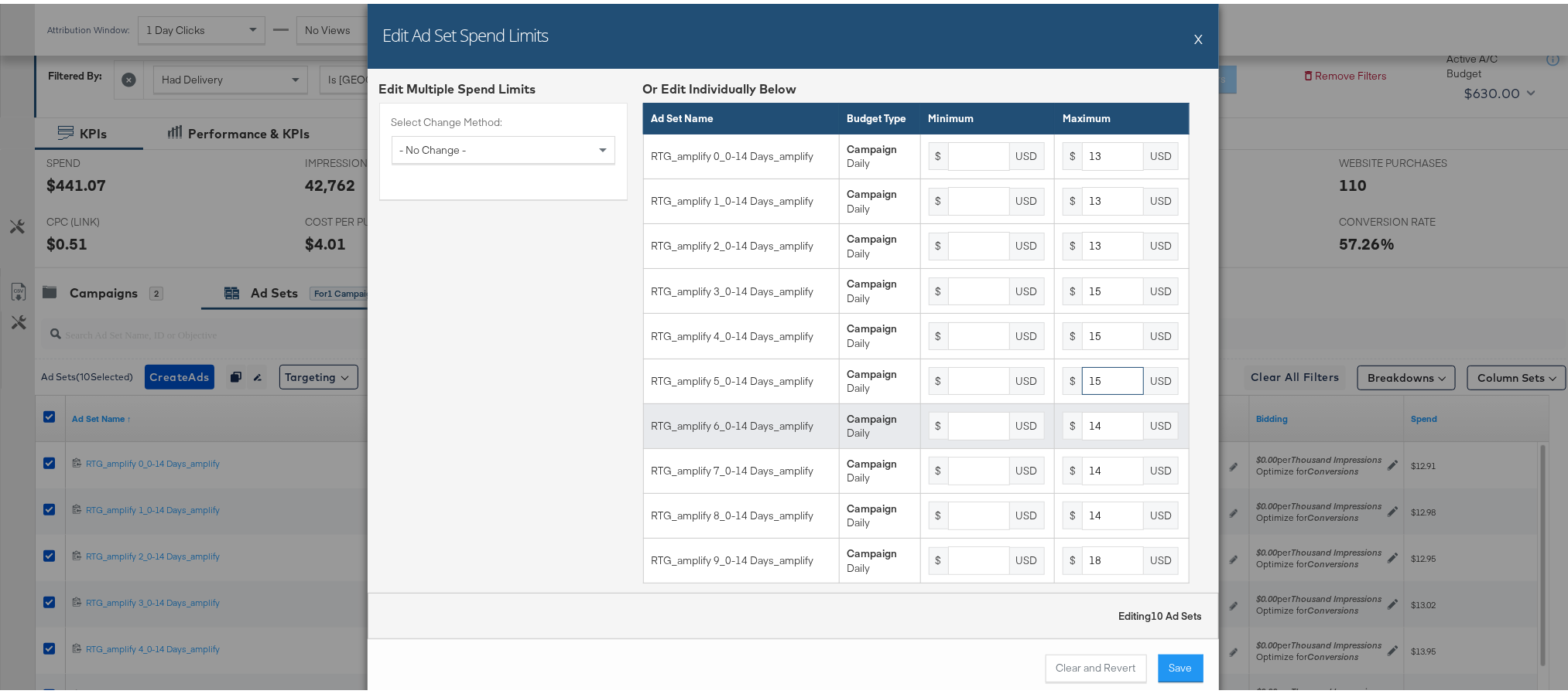
type input "15"
click at [1084, 436] on input "14" at bounding box center [1112, 423] width 62 height 29
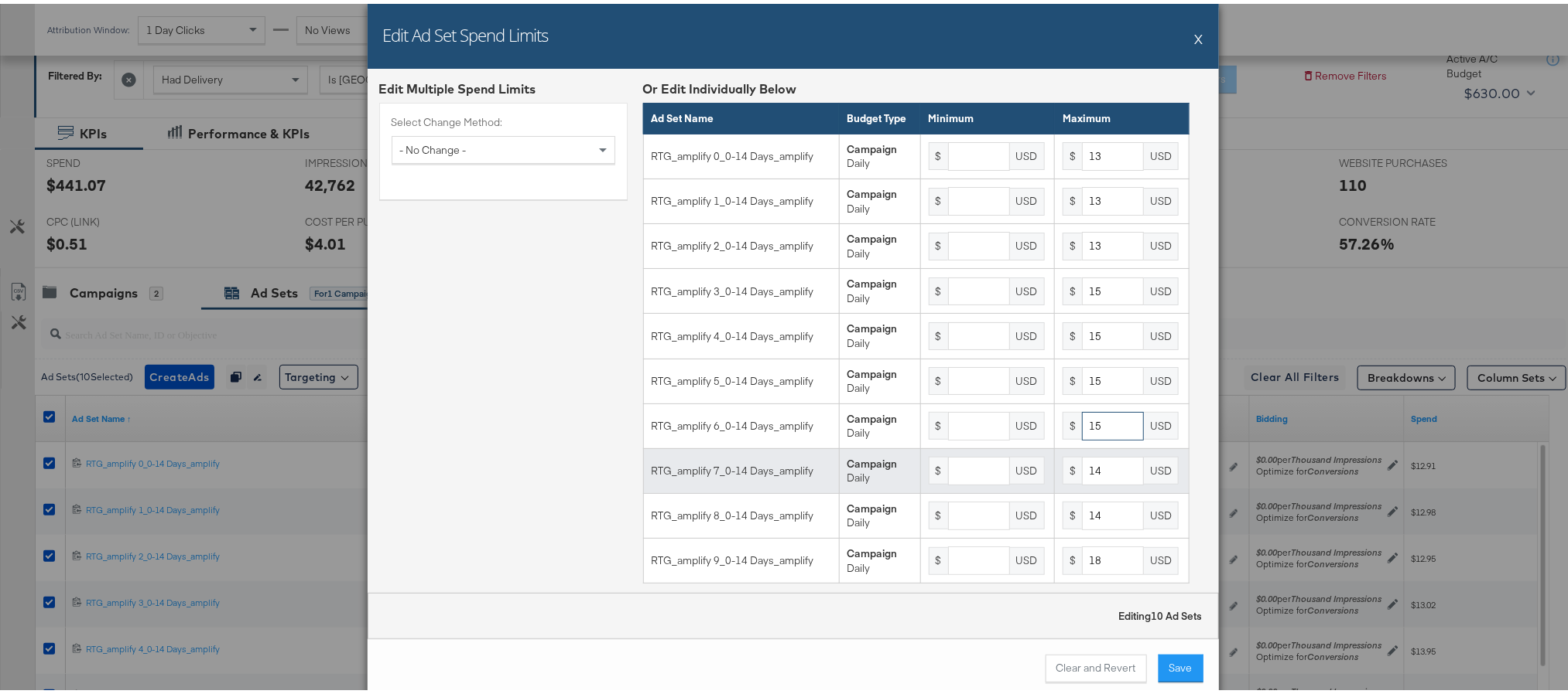
type input "15"
click at [1087, 476] on input "14" at bounding box center [1112, 467] width 62 height 29
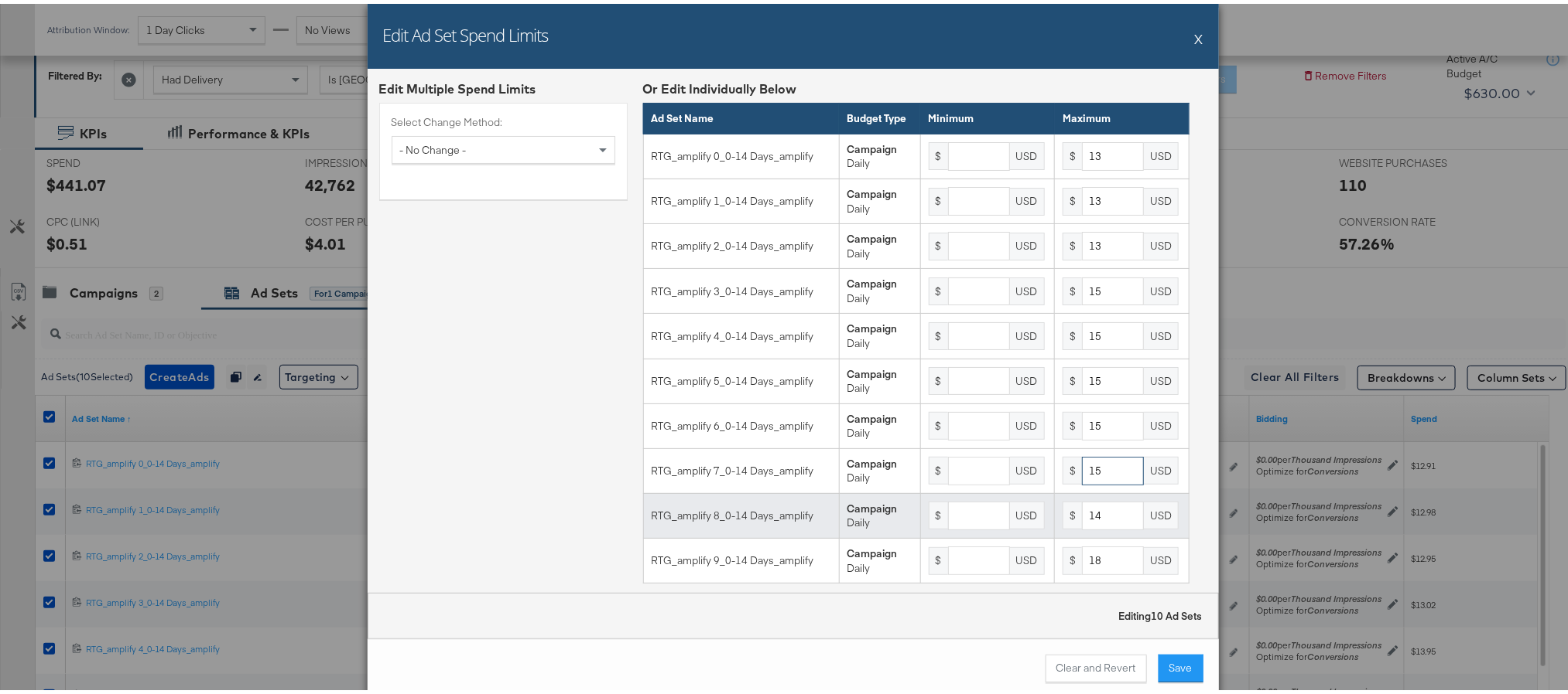
type input "15"
click at [1089, 526] on input "14" at bounding box center [1112, 512] width 62 height 29
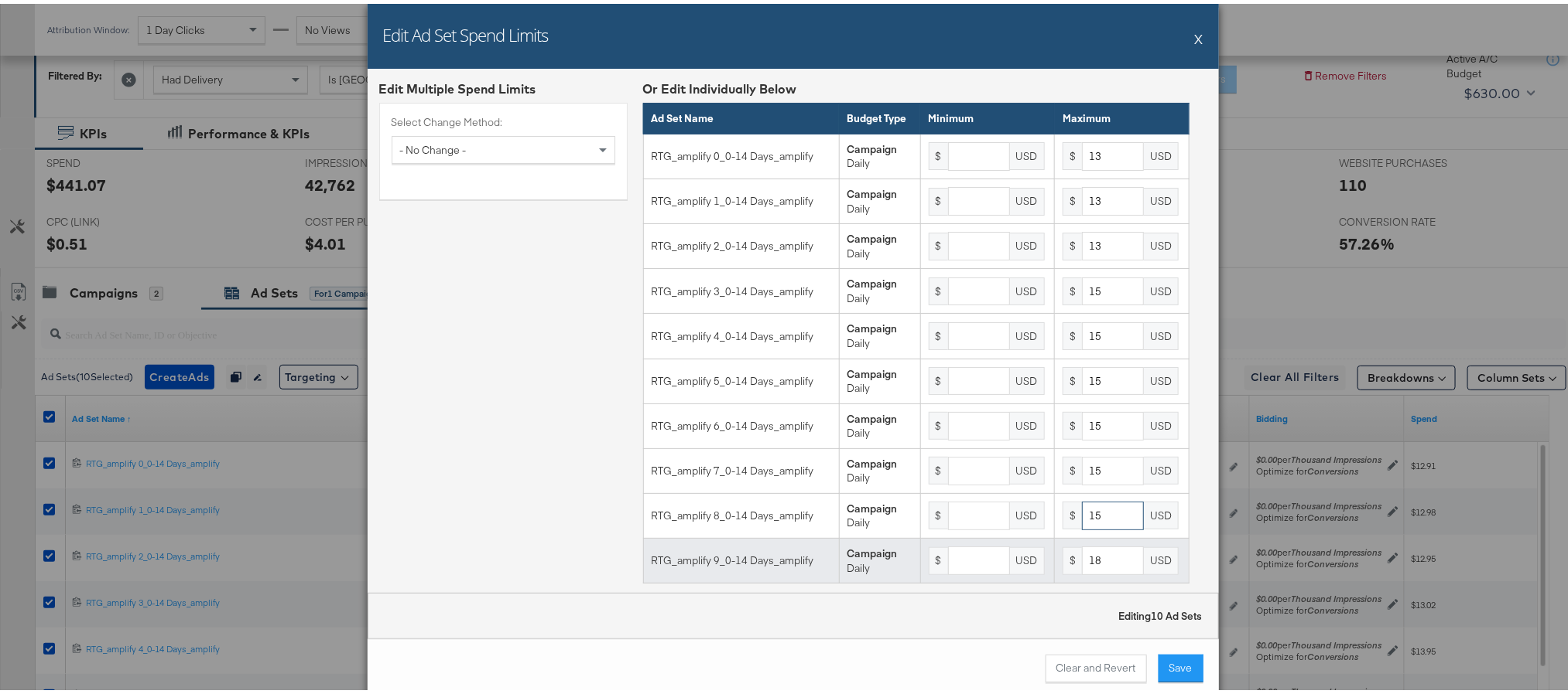
type input "15"
click at [1087, 571] on input "18" at bounding box center [1112, 557] width 62 height 29
type input "12"
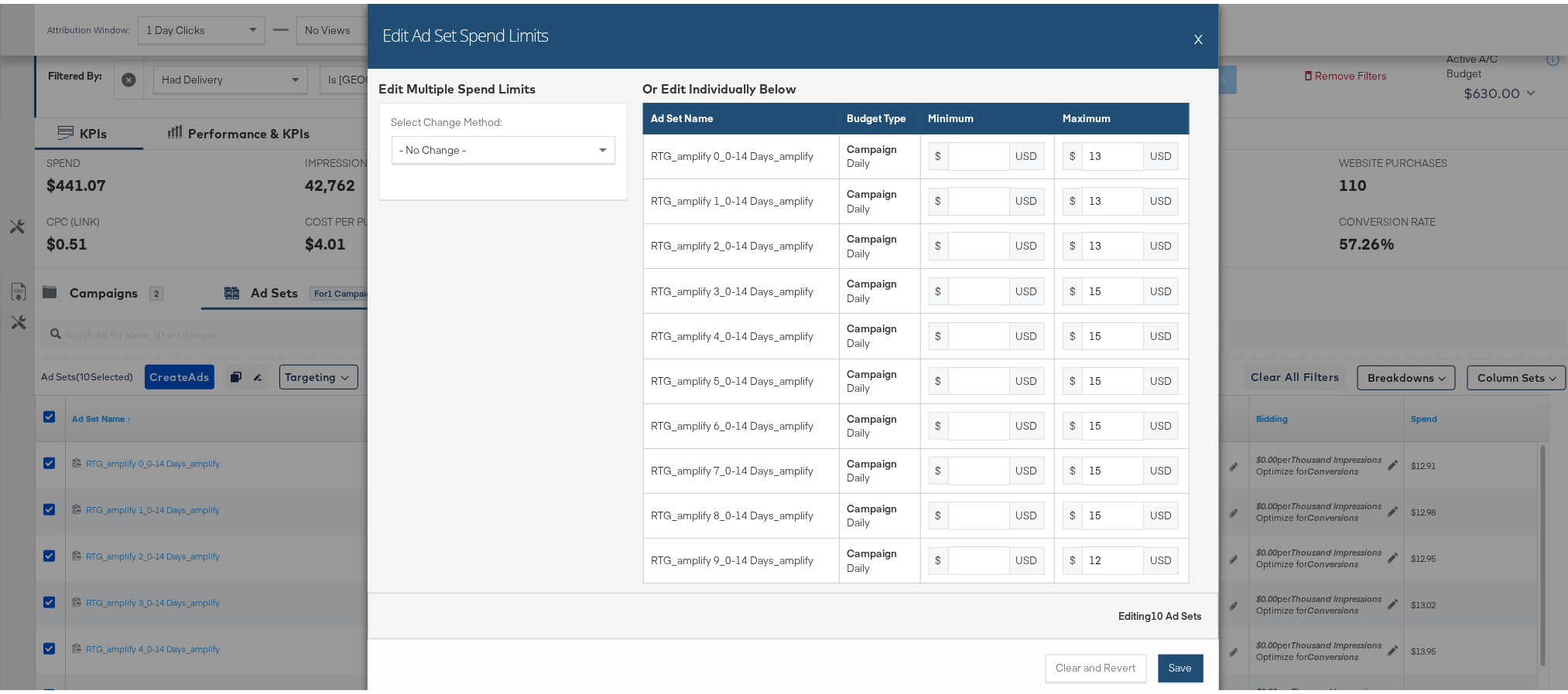
click at [1175, 666] on button "Save" at bounding box center [1180, 664] width 45 height 28
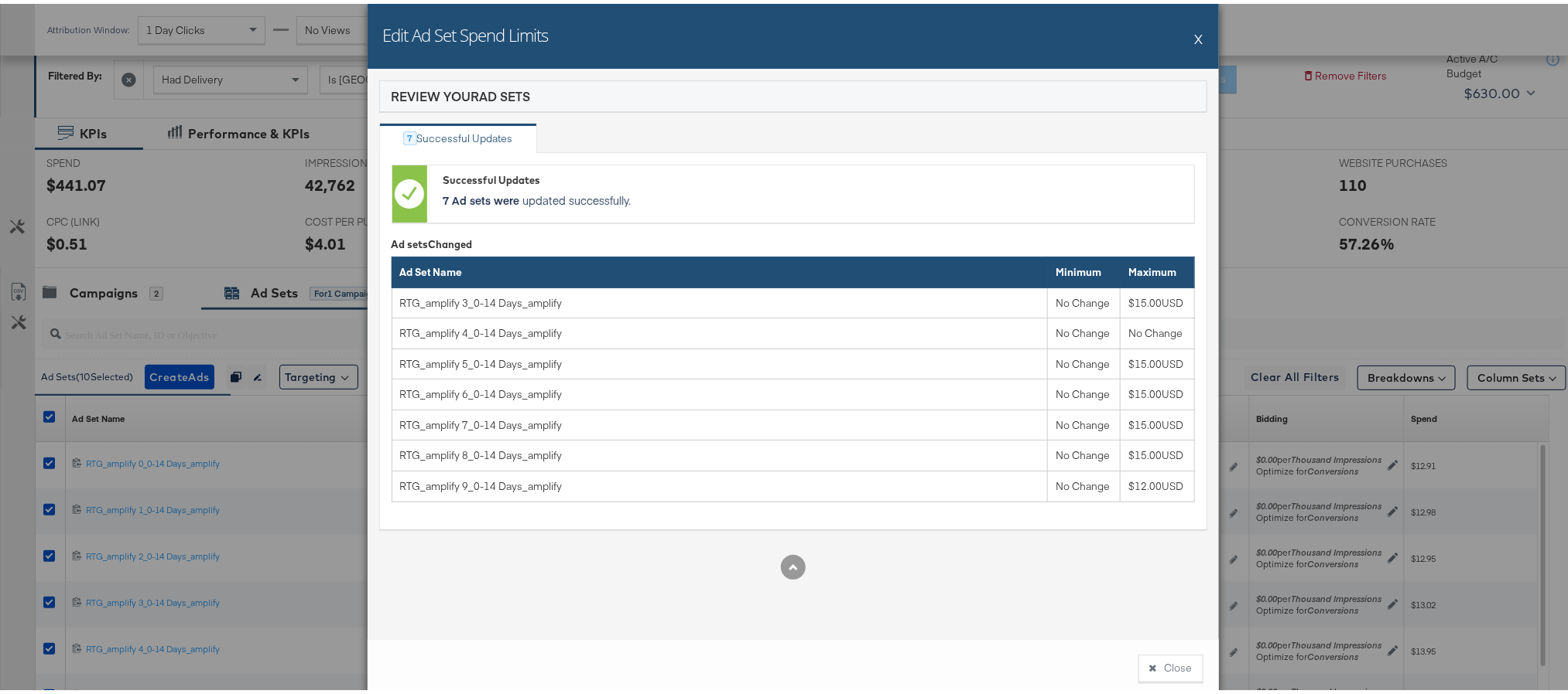
click at [1175, 666] on button "Close" at bounding box center [1171, 664] width 65 height 28
